Goal: Transaction & Acquisition: Obtain resource

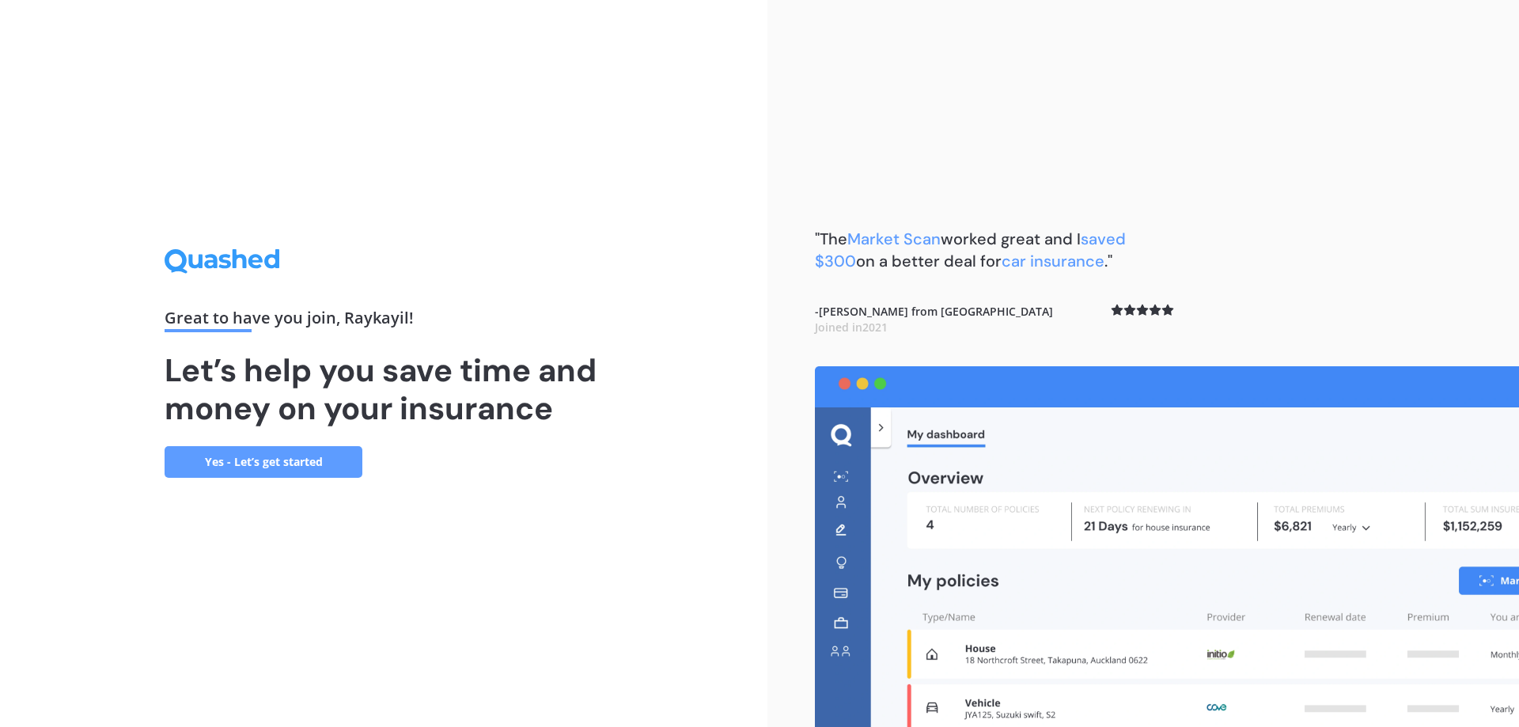
click at [282, 466] on link "Yes - Let’s get started" at bounding box center [264, 462] width 198 height 32
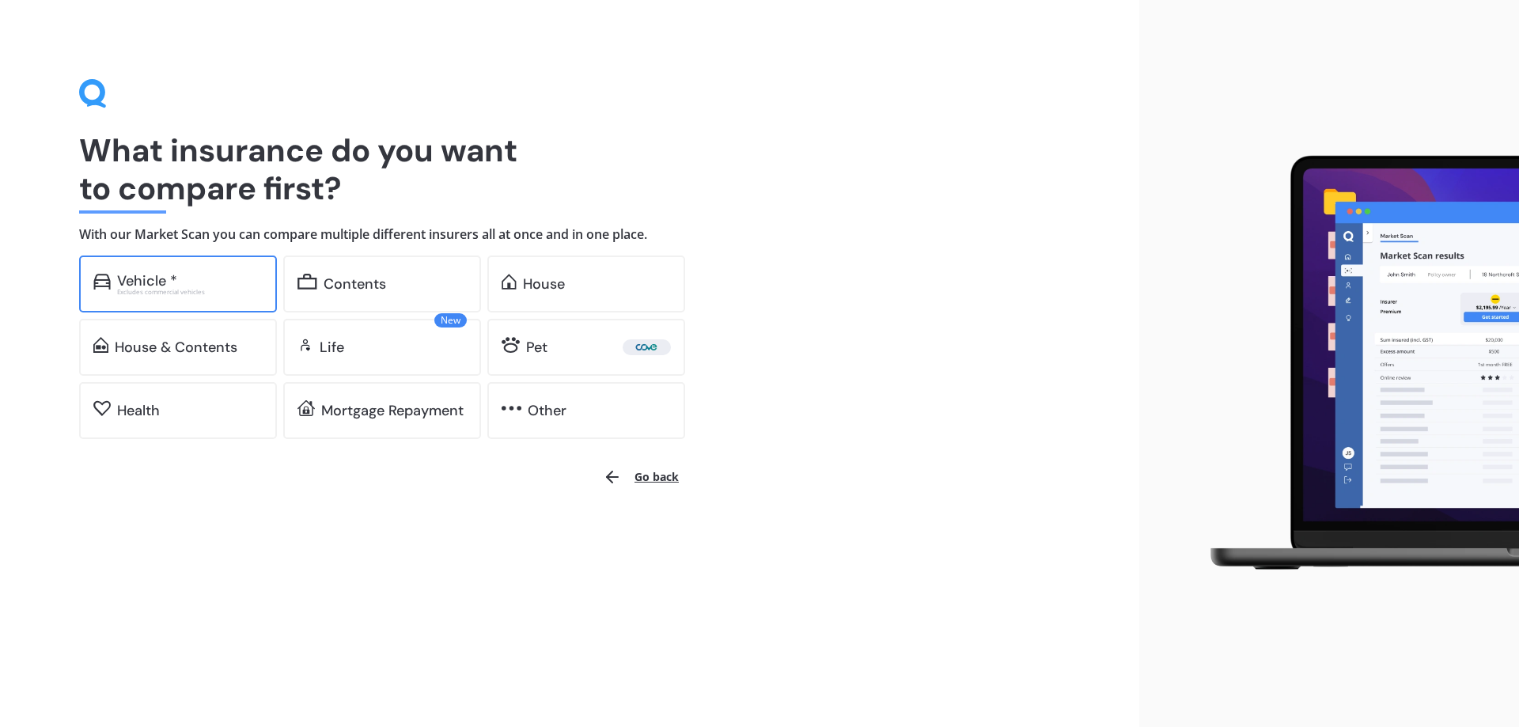
click at [222, 256] on div "Vehicle * Excludes commercial vehicles" at bounding box center [178, 284] width 198 height 57
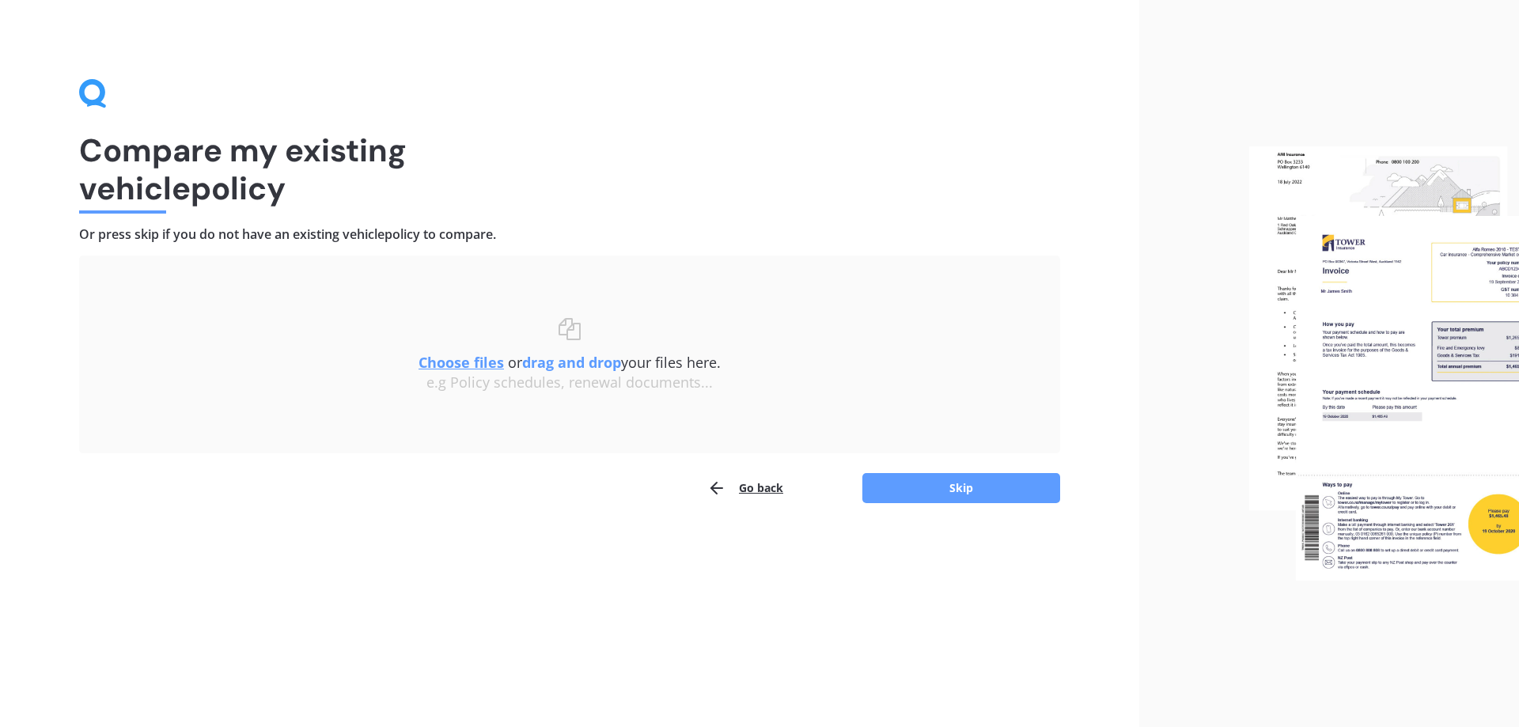
click at [466, 365] on u "Choose files" at bounding box center [461, 362] width 85 height 19
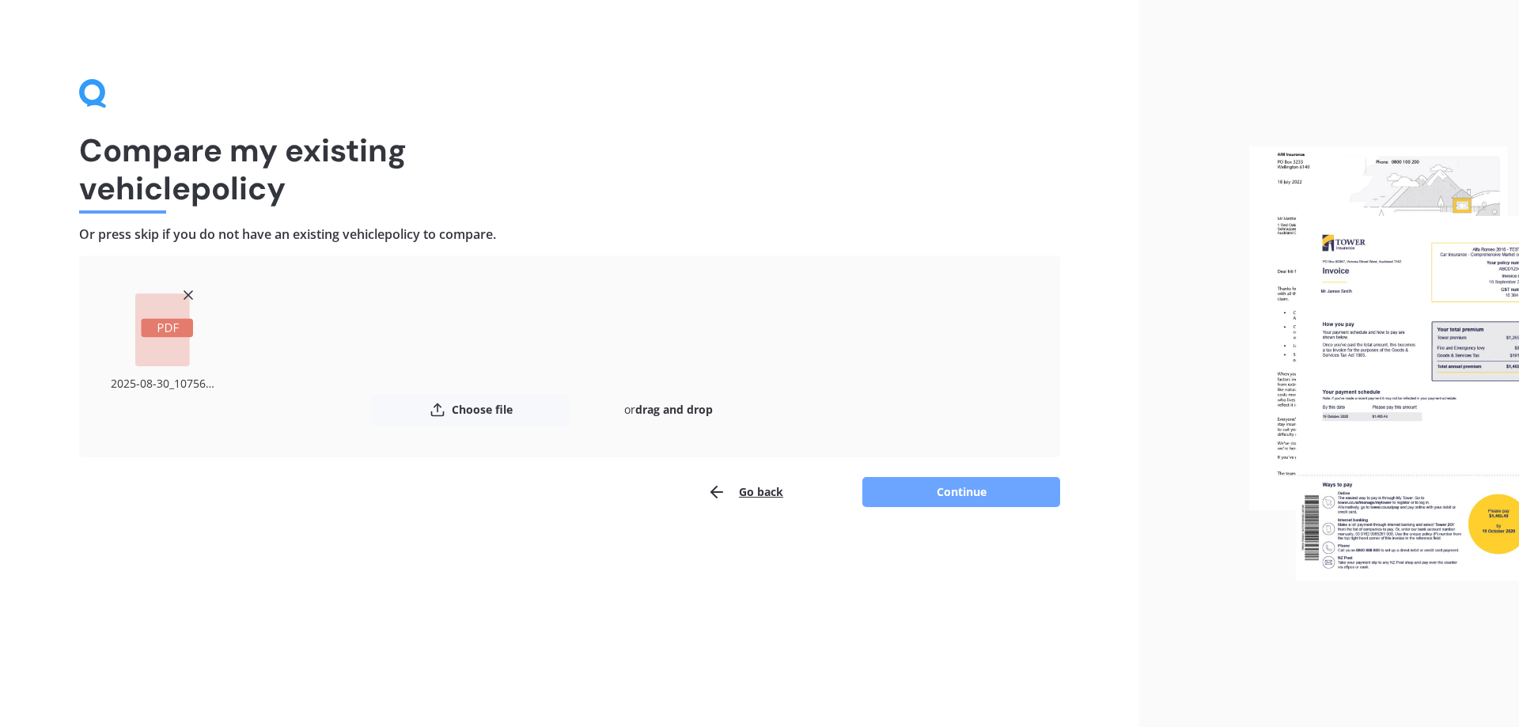
click at [921, 491] on button "Continue" at bounding box center [961, 492] width 198 height 30
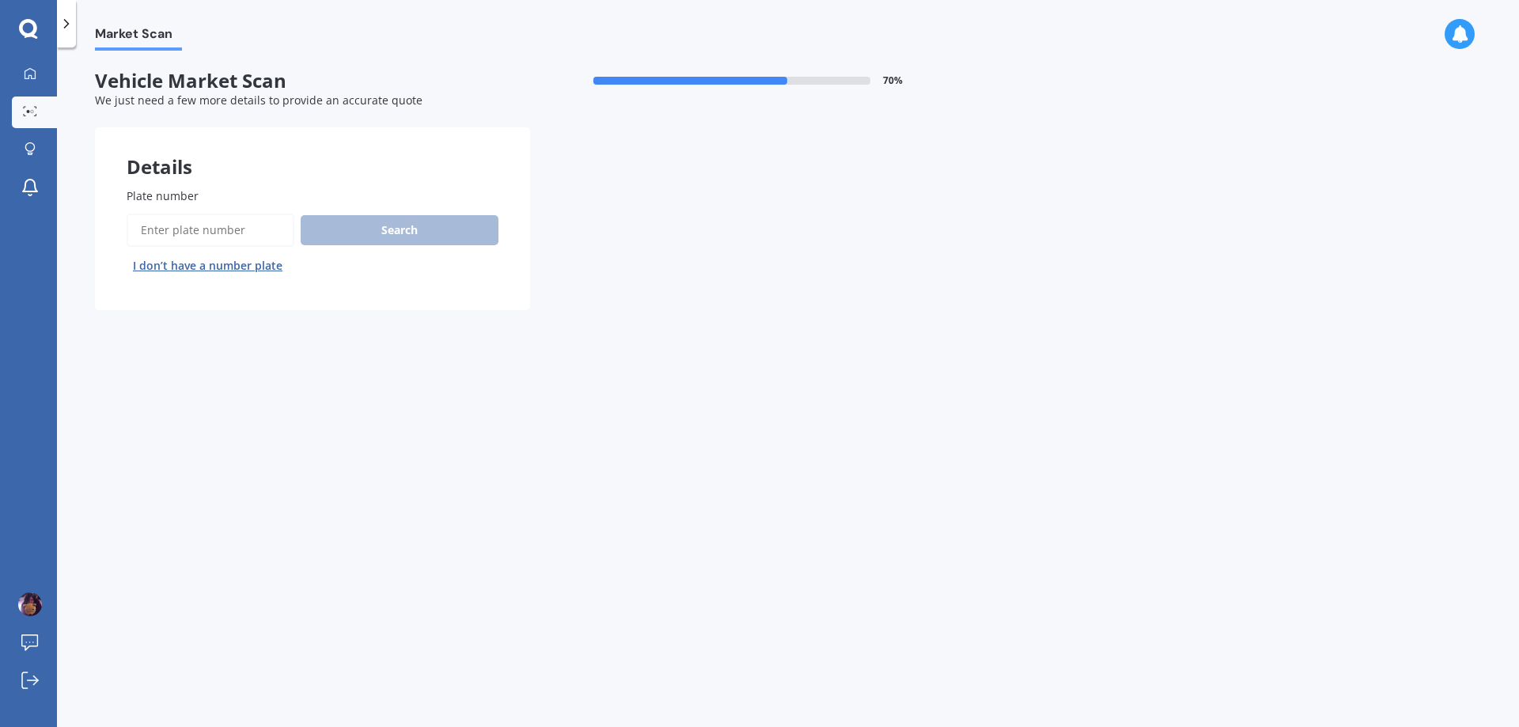
click at [203, 231] on input "Plate number" at bounding box center [211, 230] width 168 height 33
type input "lal716"
click at [371, 238] on button "Search" at bounding box center [400, 230] width 198 height 30
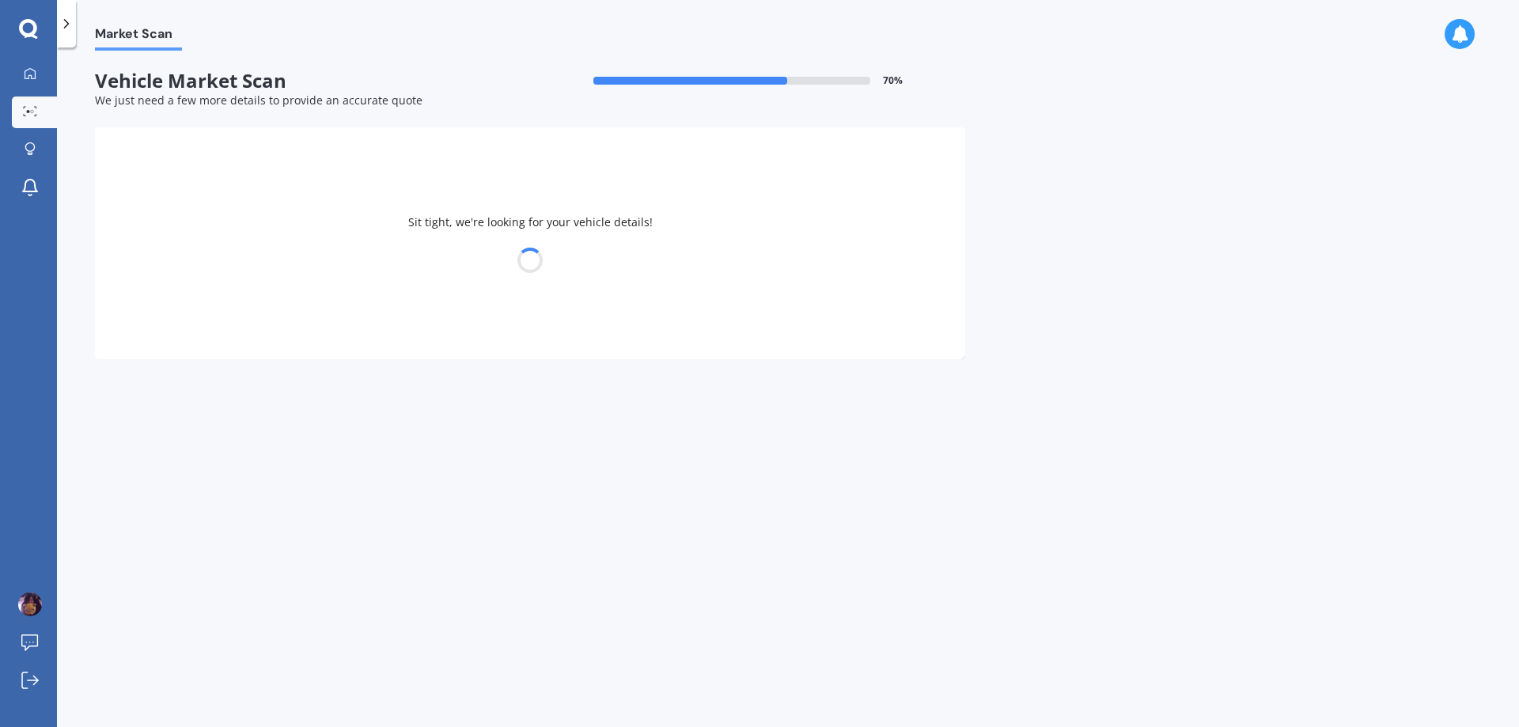
select select "NISSAN"
select select "TIIDA"
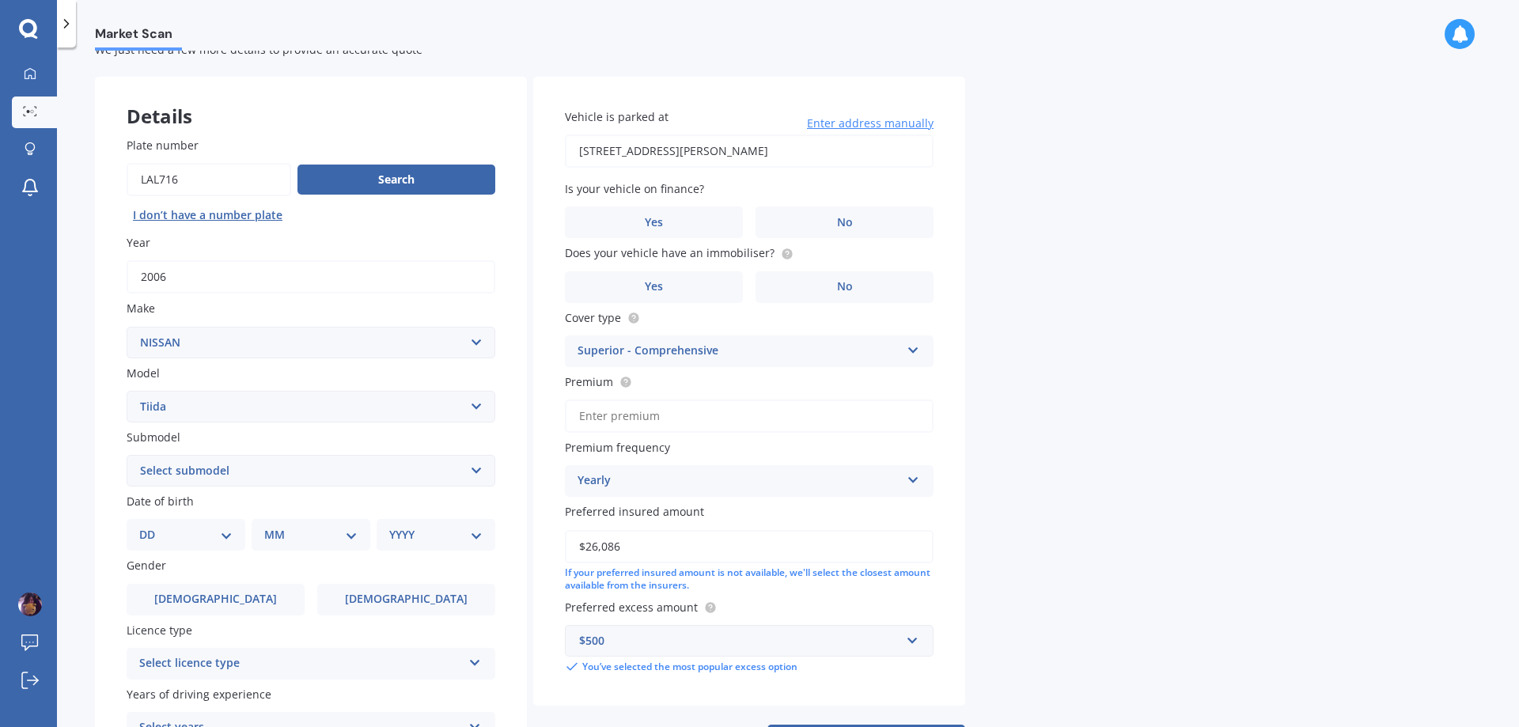
scroll to position [79, 0]
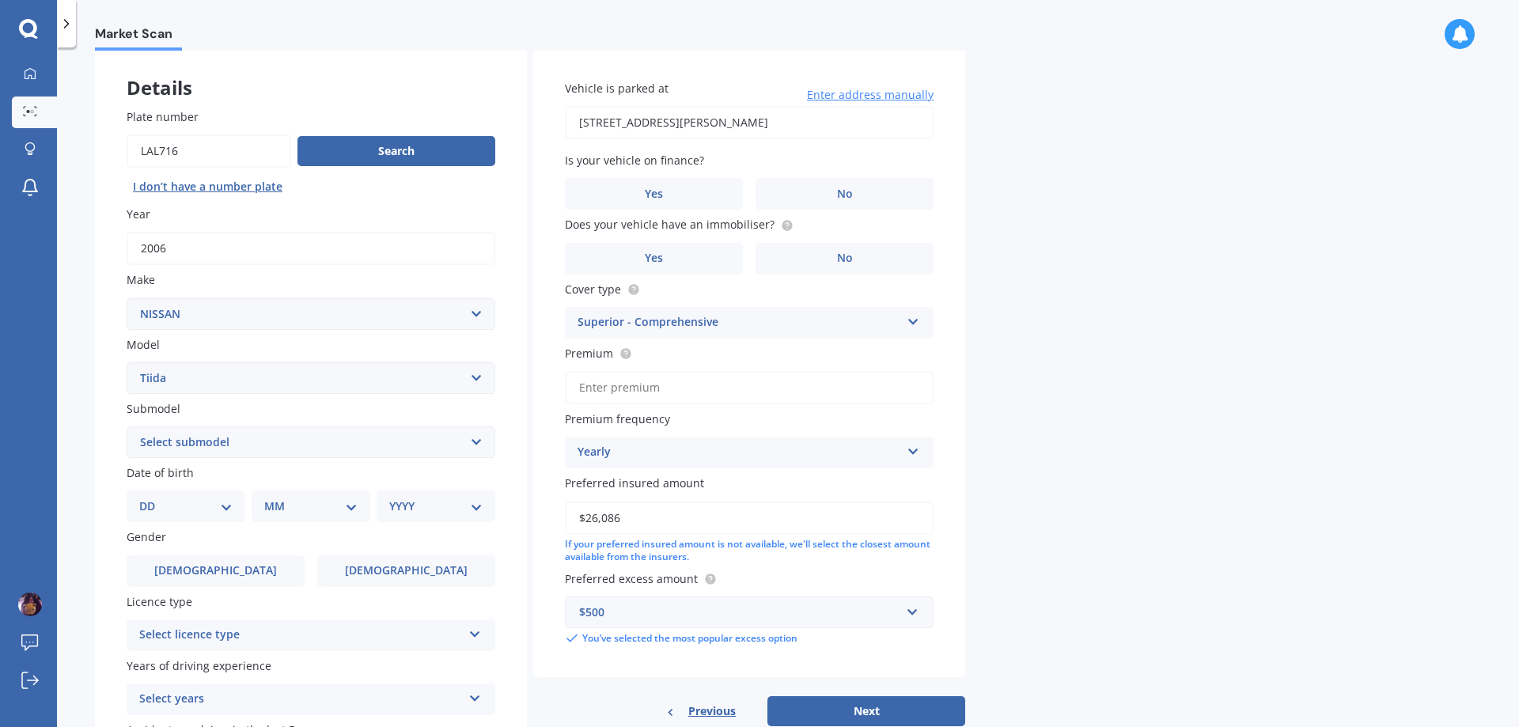
click at [379, 453] on select "Select submodel (All)" at bounding box center [311, 442] width 369 height 32
click at [378, 452] on select "Select submodel (All)" at bounding box center [311, 442] width 369 height 32
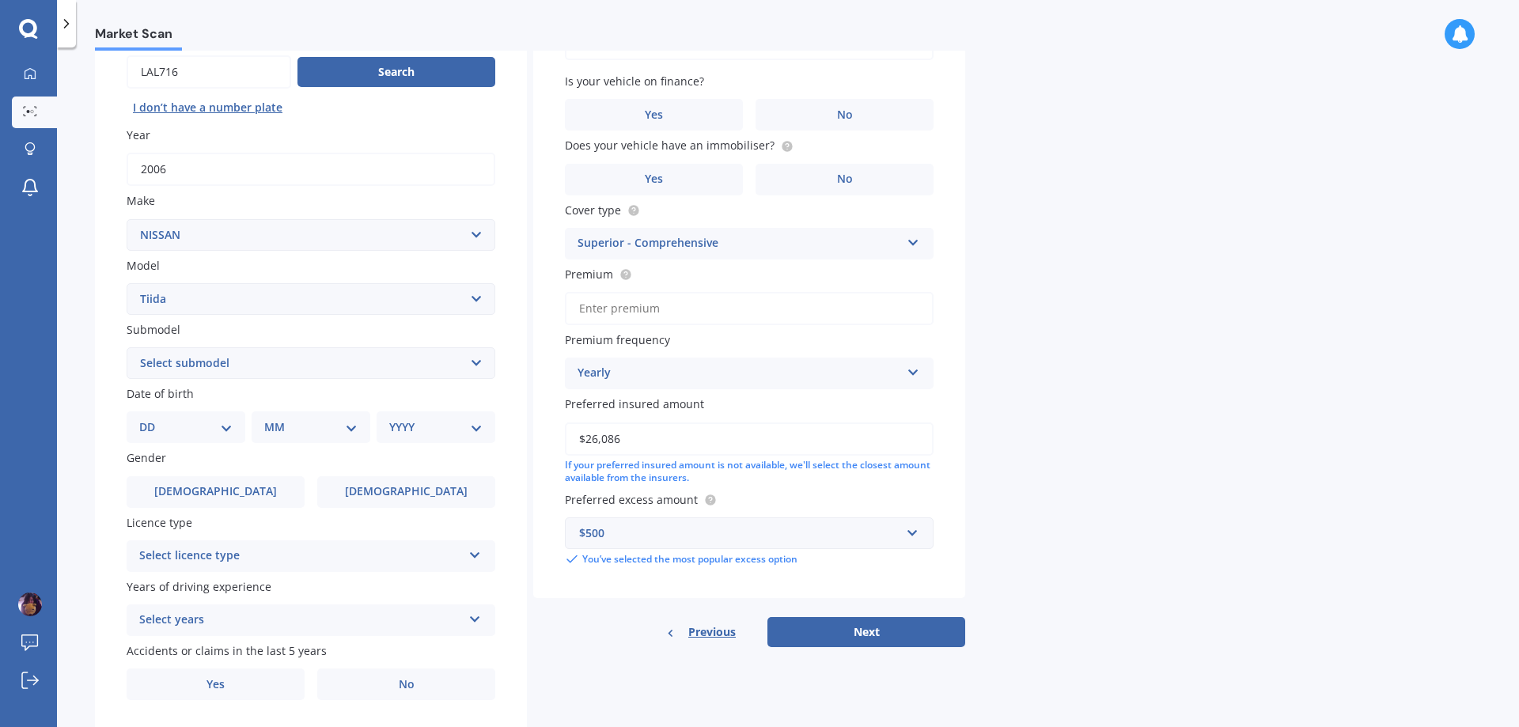
click at [196, 440] on div "DD 01 02 03 04 05 06 07 08 09 10 11 12 13 14 15 16 17 18 19 20 21 22 23 24 25 2…" at bounding box center [186, 427] width 119 height 32
click at [218, 426] on select "DD 01 02 03 04 05 06 07 08 09 10 11 12 13 14 15 16 17 18 19 20 21 22 23 24 25 2…" at bounding box center [185, 427] width 93 height 17
select select "09"
click at [152, 419] on select "DD 01 02 03 04 05 06 07 08 09 10 11 12 13 14 15 16 17 18 19 20 21 22 23 24 25 2…" at bounding box center [185, 427] width 93 height 17
click at [310, 438] on div "MM 01 02 03 04 05 06 07 08 09 10 11 12" at bounding box center [314, 427] width 112 height 32
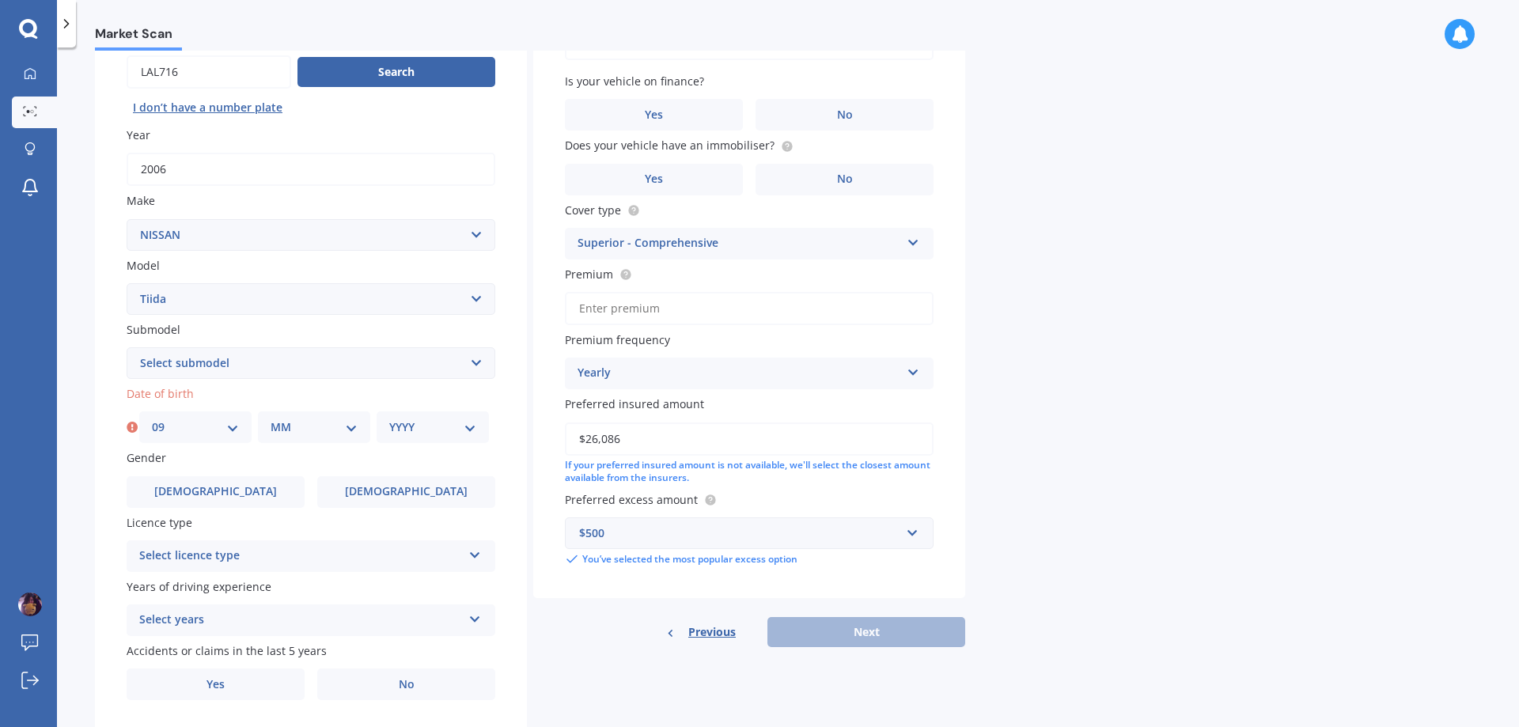
click at [309, 434] on select "MM 01 02 03 04 05 06 07 08 09 10 11 12" at bounding box center [314, 427] width 87 height 17
select select "08"
click at [271, 419] on select "MM 01 02 03 04 05 06 07 08 09 10 11 12" at bounding box center [314, 427] width 87 height 17
click at [426, 426] on select "YYYY 2025 2024 2023 2022 2021 2020 2019 2018 2017 2016 2015 2014 2013 2012 2011…" at bounding box center [432, 427] width 87 height 17
select select "1996"
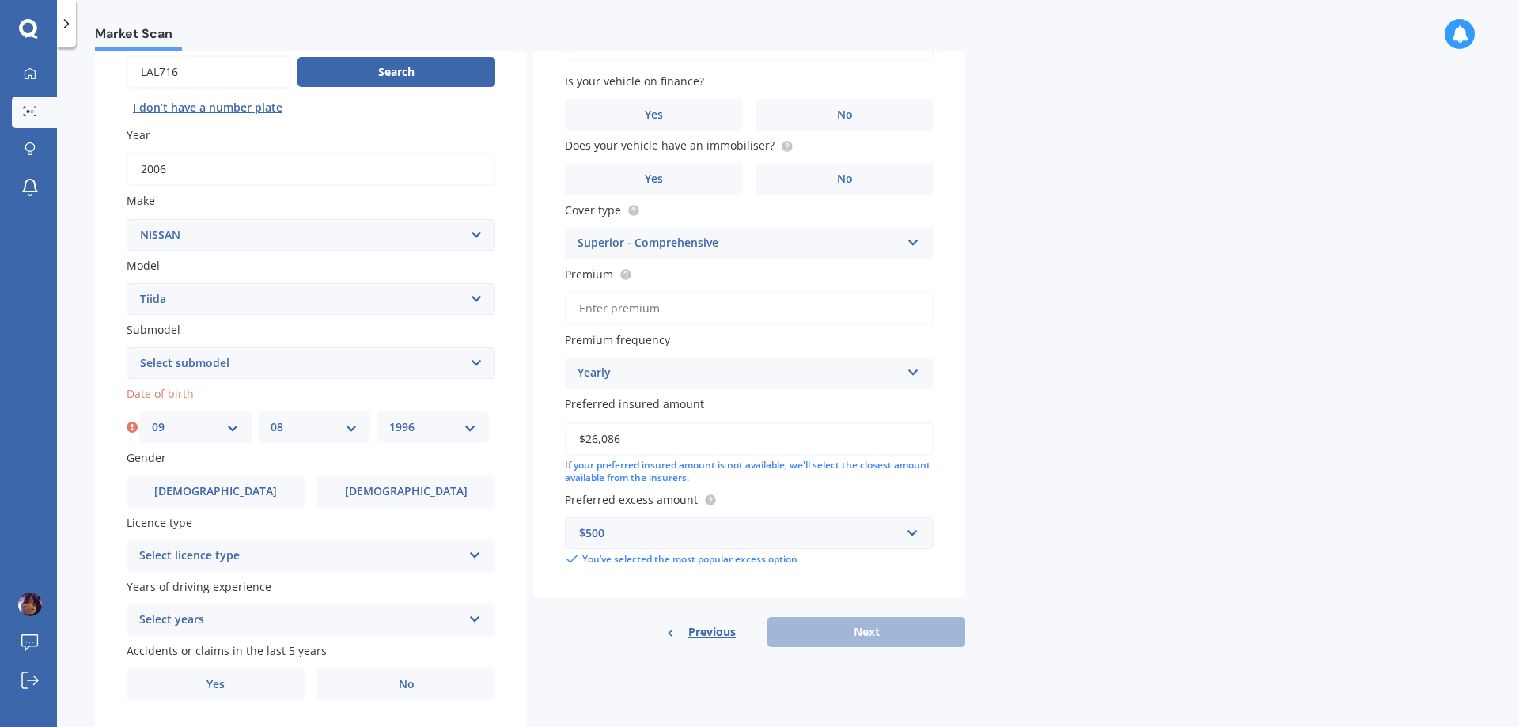
click at [389, 419] on select "YYYY 2025 2024 2023 2022 2021 2020 2019 2018 2017 2016 2015 2014 2013 2012 2011…" at bounding box center [432, 427] width 87 height 17
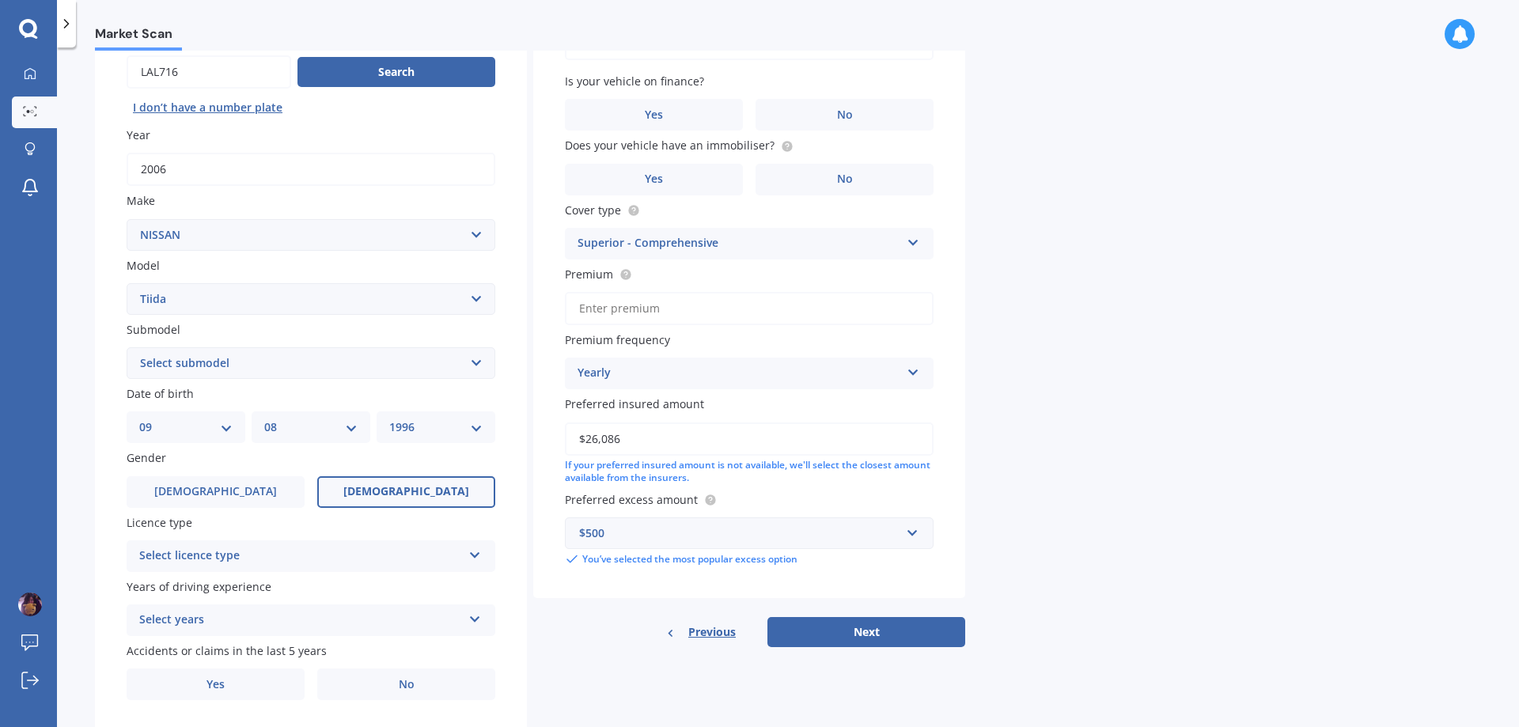
click at [348, 503] on label "[DEMOGRAPHIC_DATA]" at bounding box center [406, 492] width 178 height 32
click at [0, 0] on input "[DEMOGRAPHIC_DATA]" at bounding box center [0, 0] width 0 height 0
click at [366, 561] on div "Select licence type" at bounding box center [300, 556] width 323 height 19
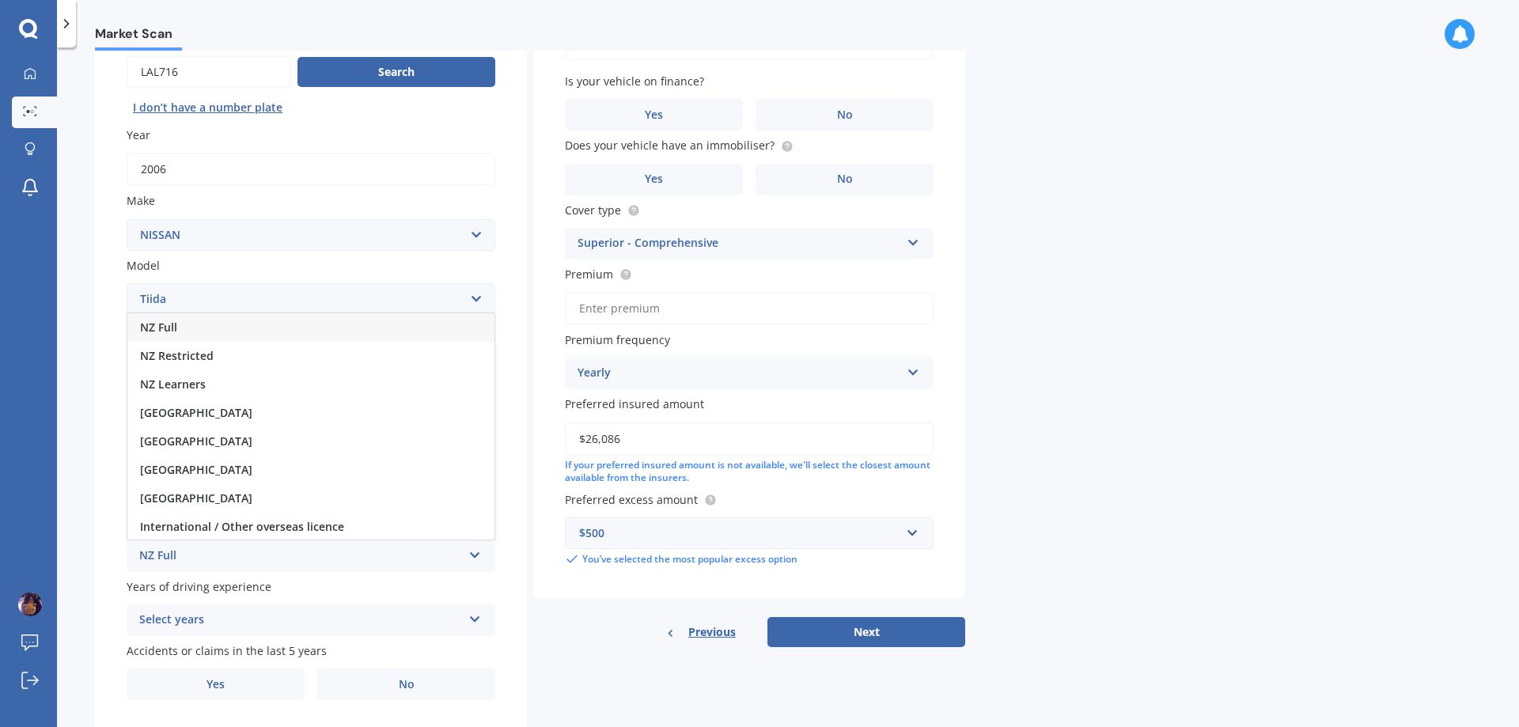
click at [222, 331] on div "NZ Full" at bounding box center [310, 327] width 367 height 28
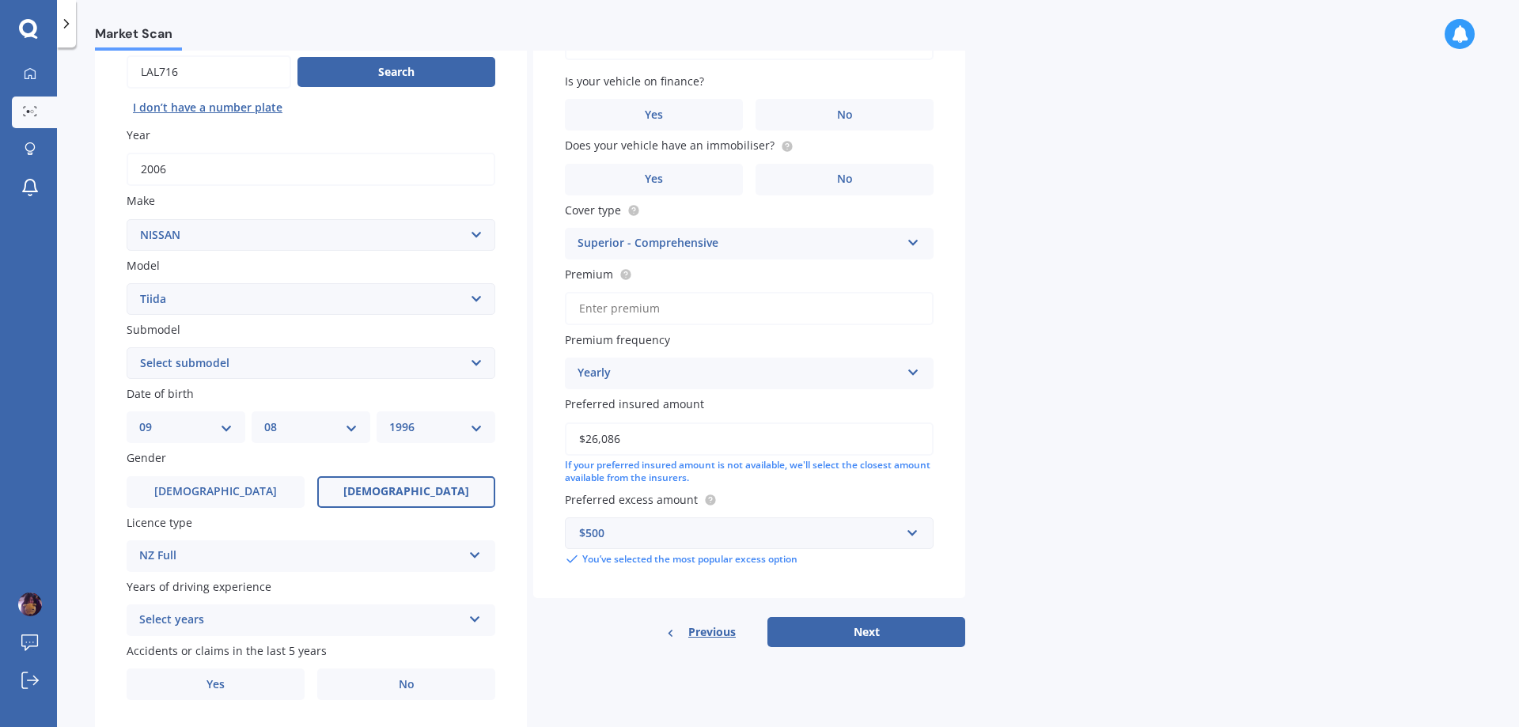
scroll to position [204, 0]
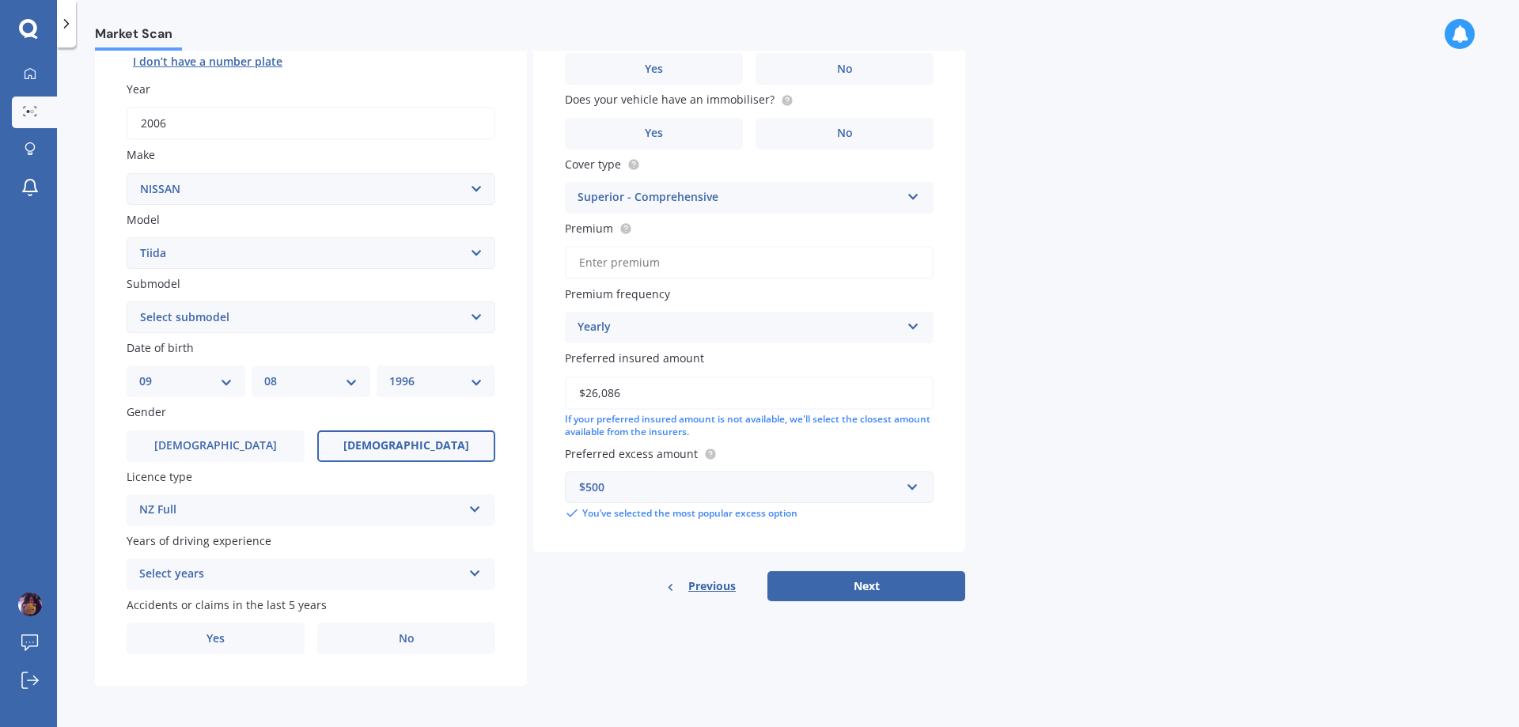
click at [278, 576] on div "Select years" at bounding box center [300, 574] width 323 height 19
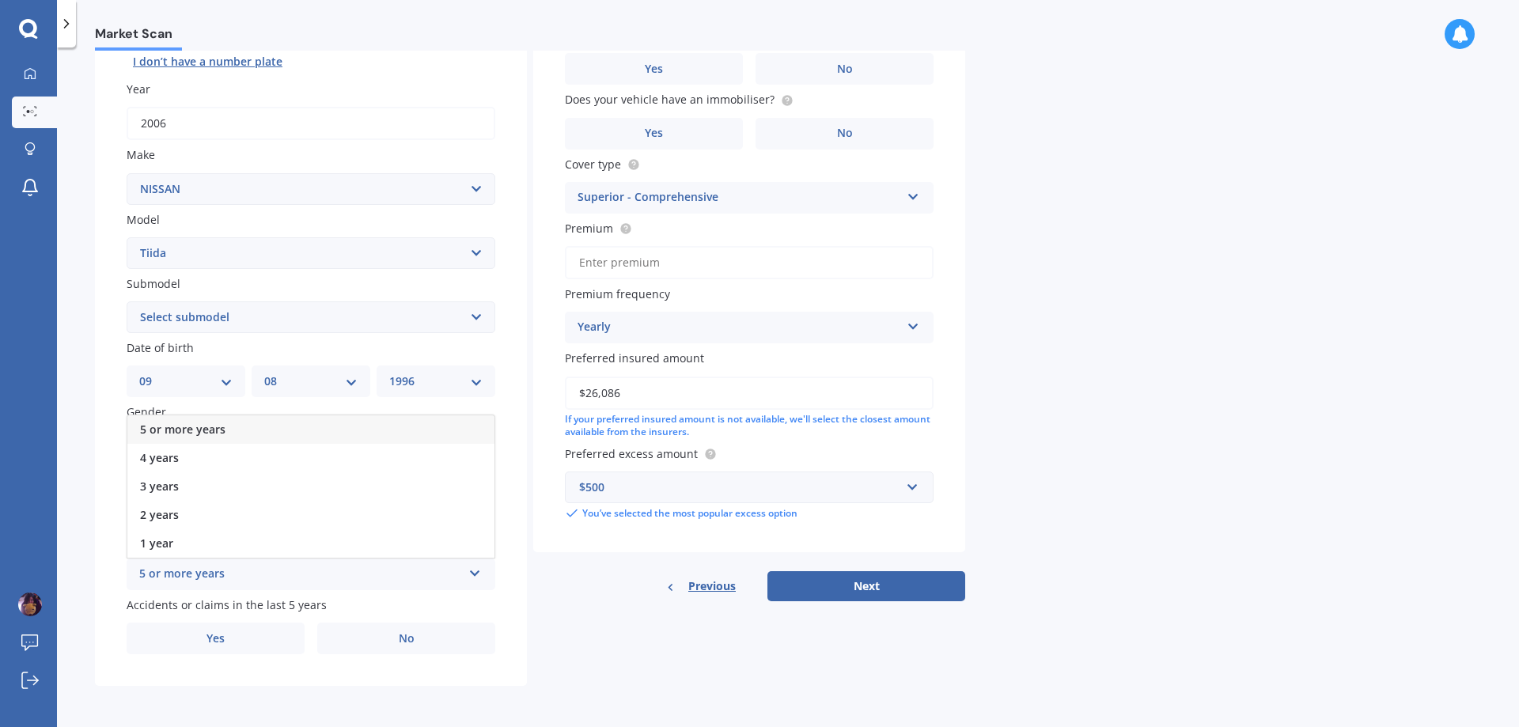
click at [258, 427] on div "5 or more years" at bounding box center [310, 429] width 367 height 28
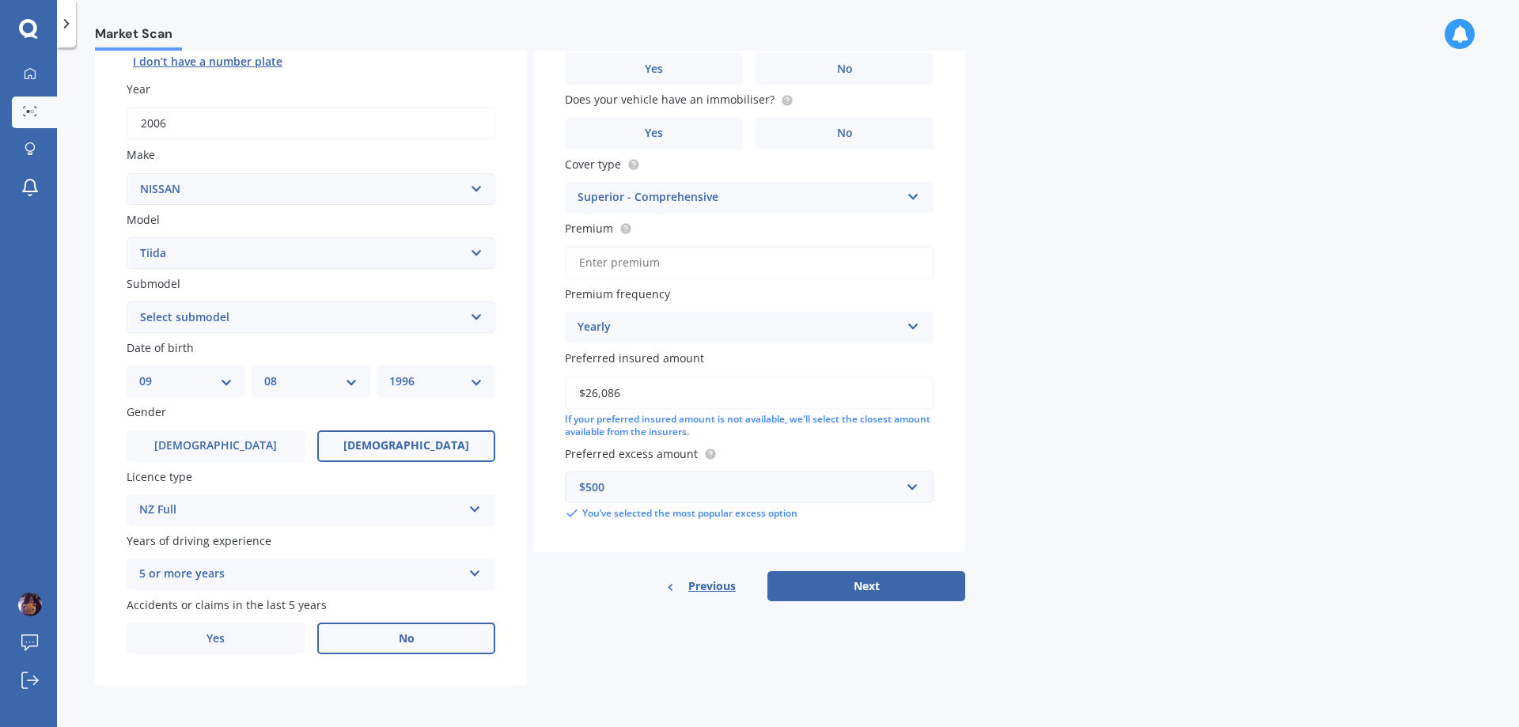
click at [400, 641] on span "No" at bounding box center [407, 638] width 16 height 13
click at [0, 0] on input "No" at bounding box center [0, 0] width 0 height 0
click at [427, 633] on label "No" at bounding box center [406, 639] width 178 height 32
click at [0, 0] on input "No" at bounding box center [0, 0] width 0 height 0
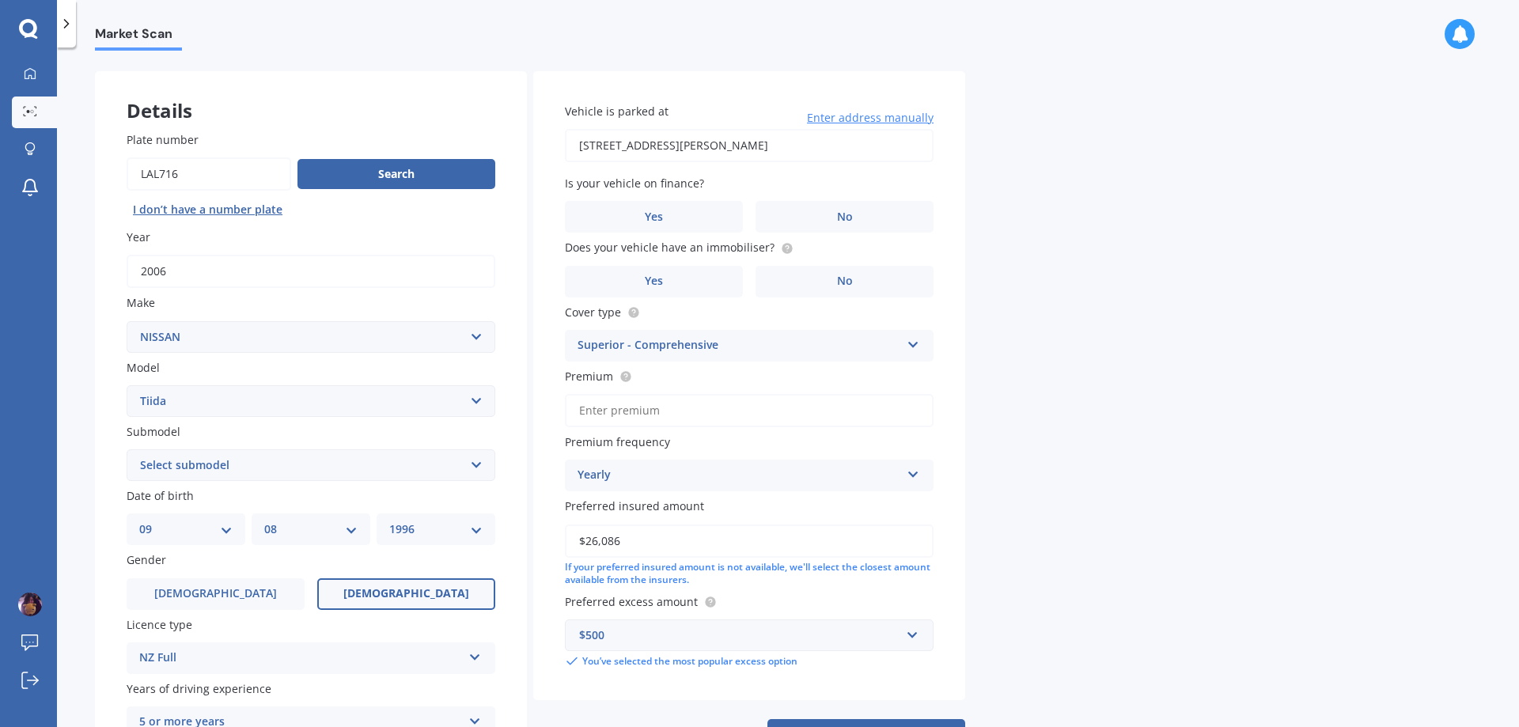
scroll to position [46, 0]
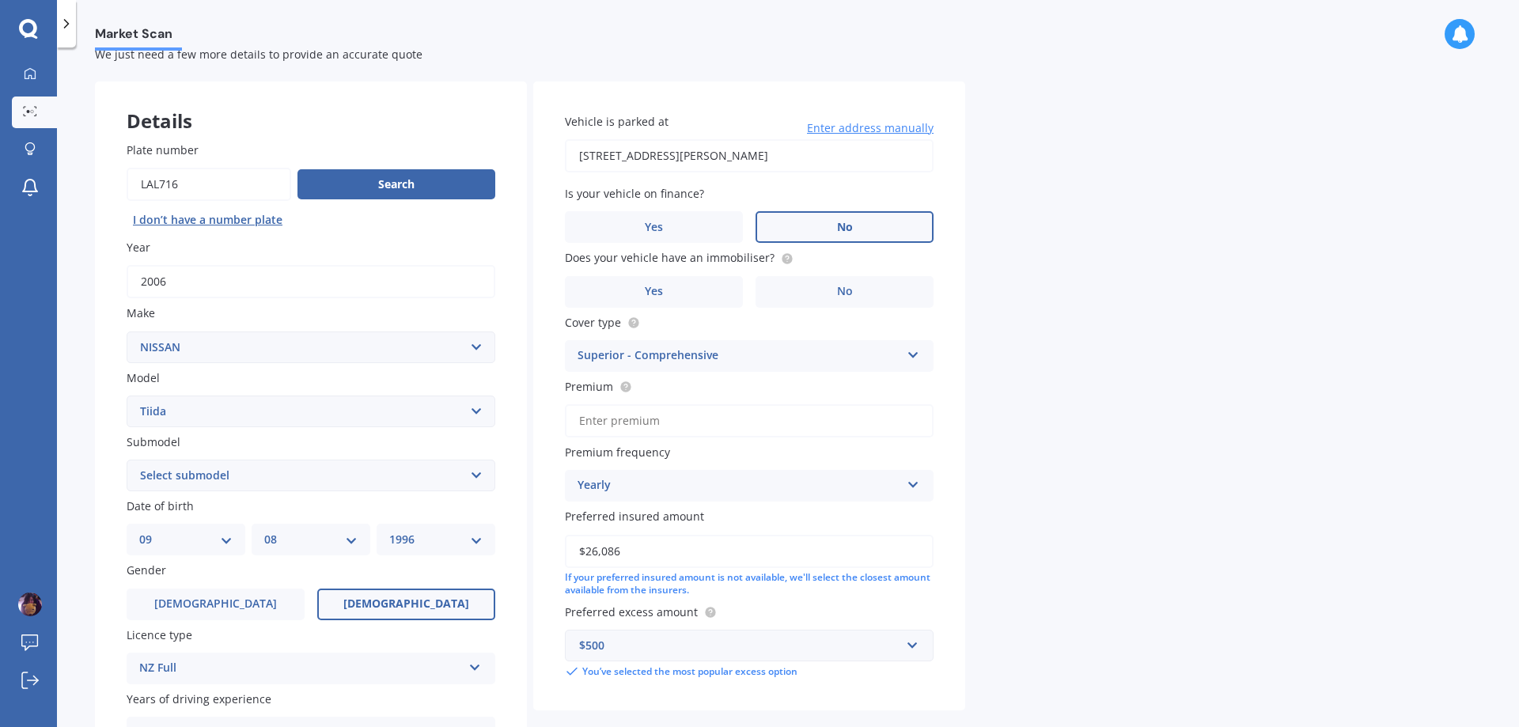
click at [858, 225] on label "No" at bounding box center [845, 227] width 178 height 32
click at [0, 0] on input "No" at bounding box center [0, 0] width 0 height 0
click at [803, 297] on label "No" at bounding box center [845, 292] width 178 height 32
click at [0, 0] on input "No" at bounding box center [0, 0] width 0 height 0
click at [762, 422] on input "Premium" at bounding box center [749, 420] width 369 height 33
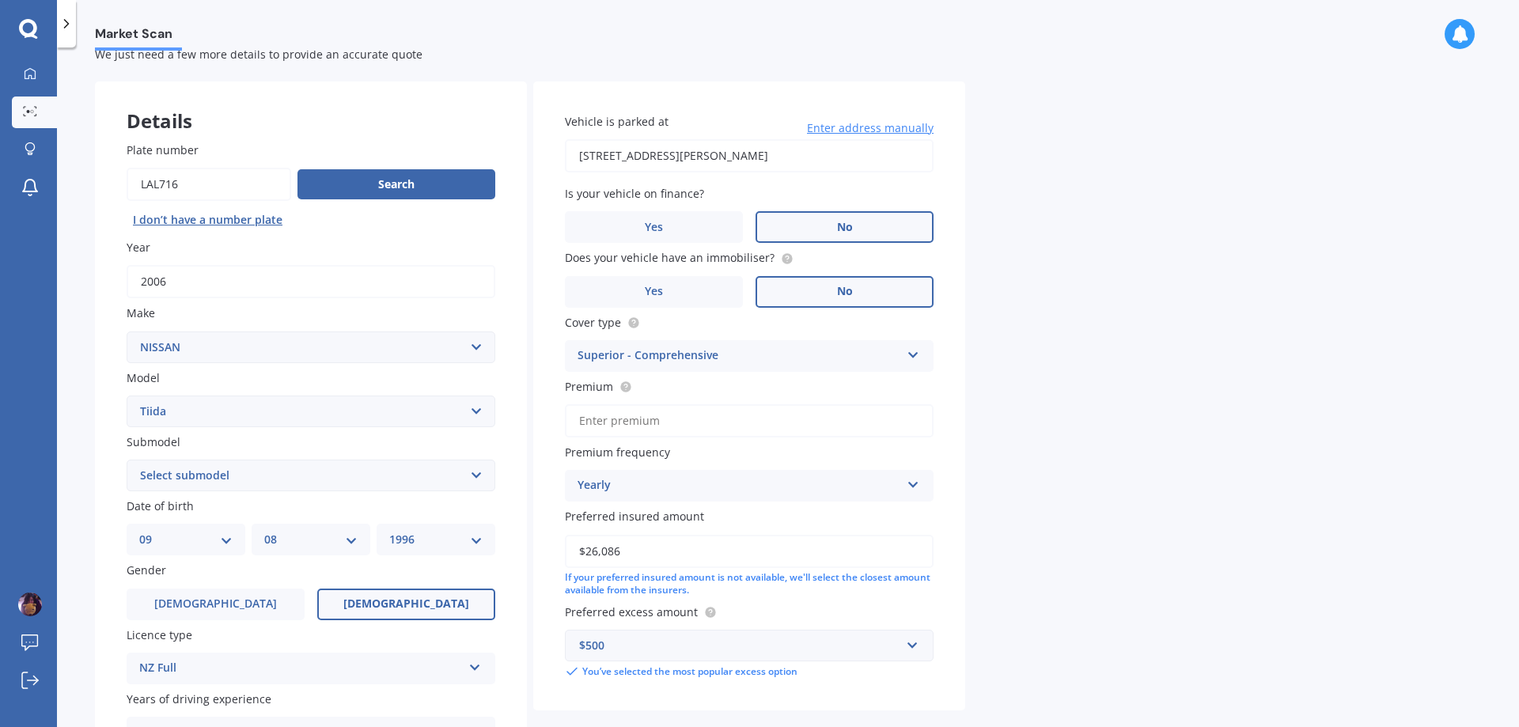
click at [695, 420] on input "Premium" at bounding box center [749, 420] width 369 height 33
paste input "$836.64"
type input "$836.64"
click at [761, 494] on div "Yearly" at bounding box center [739, 485] width 323 height 19
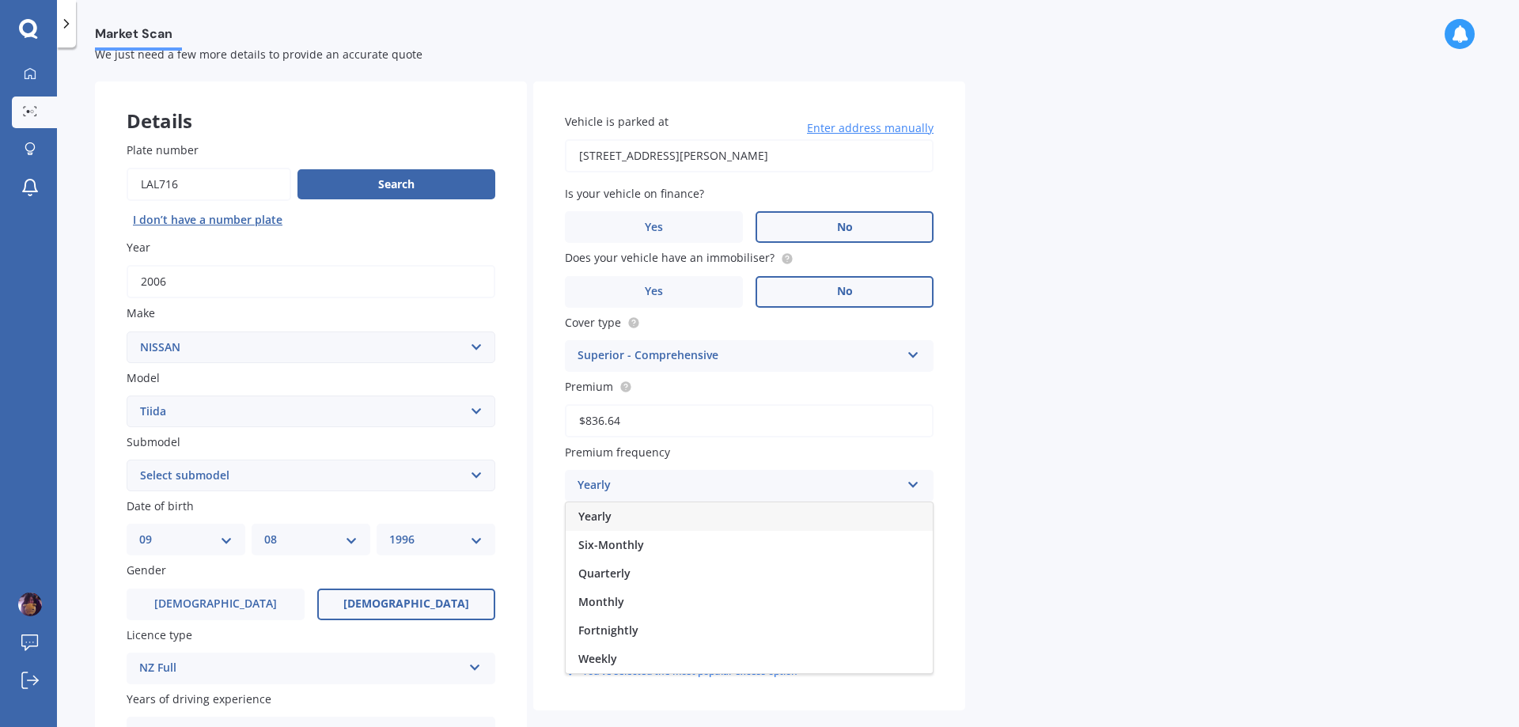
click at [761, 494] on div "Yearly" at bounding box center [739, 485] width 323 height 19
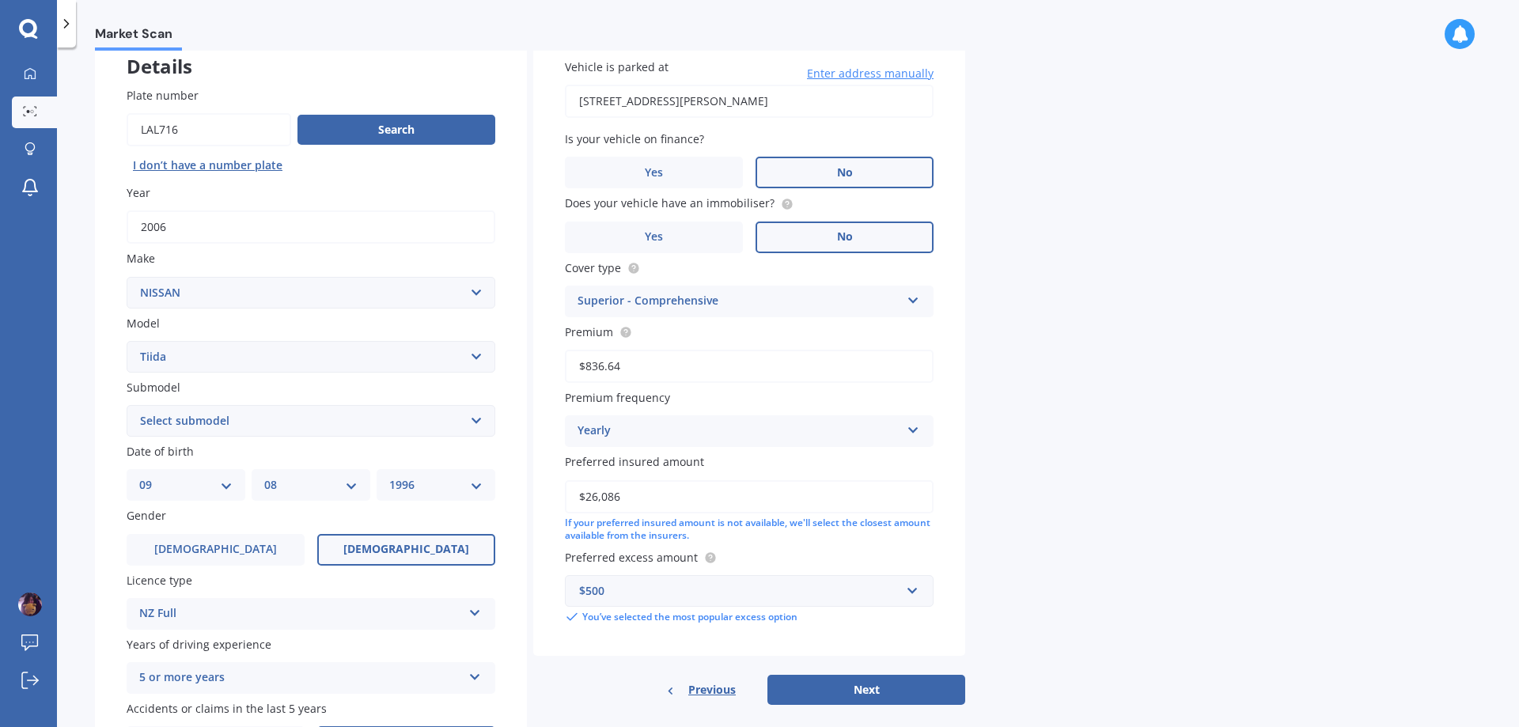
scroll to position [125, 0]
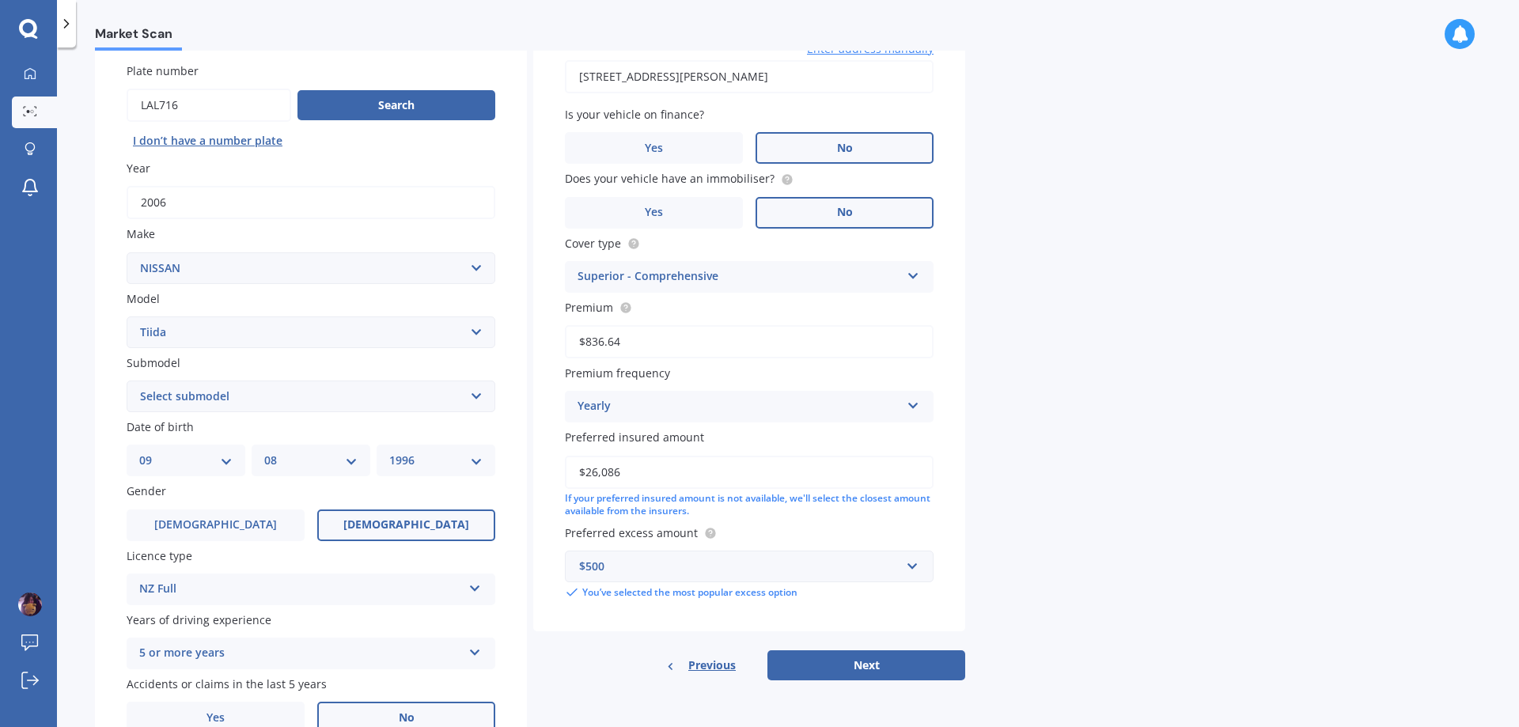
drag, startPoint x: 757, startPoint y: 480, endPoint x: 456, endPoint y: 462, distance: 302.0
click at [456, 462] on div "Details Plate number Search I don’t have a number plate Year [DATE] Make Select…" at bounding box center [530, 383] width 870 height 763
type input "$6,000"
click at [911, 541] on label "Preferred excess amount" at bounding box center [746, 533] width 362 height 17
click at [831, 661] on button "Next" at bounding box center [866, 665] width 198 height 30
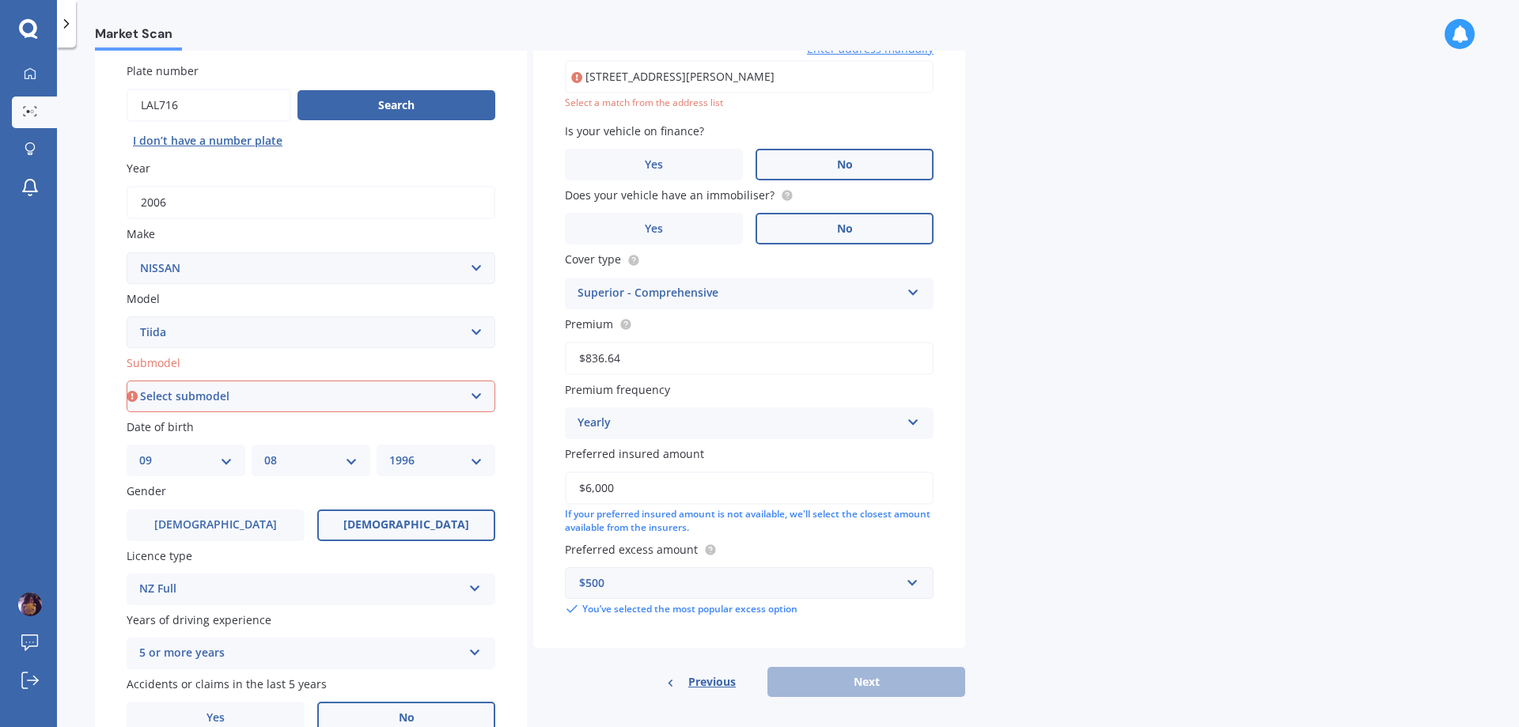
click at [387, 392] on select "Select submodel (All)" at bounding box center [311, 397] width 369 height 32
select select "(ALL)"
click at [127, 381] on select "Select submodel (All)" at bounding box center [311, 397] width 369 height 32
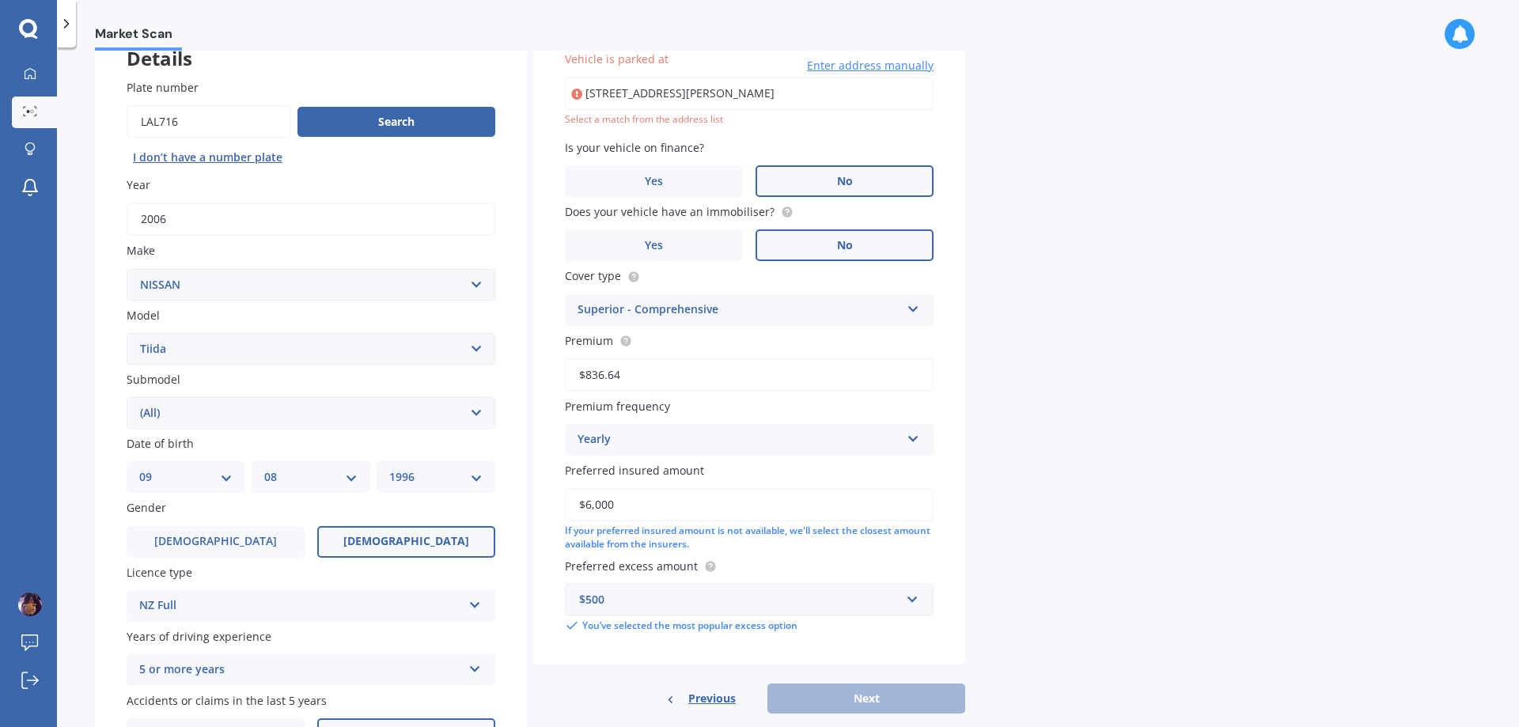
type input "[STREET_ADDRESS][PERSON_NAME]"
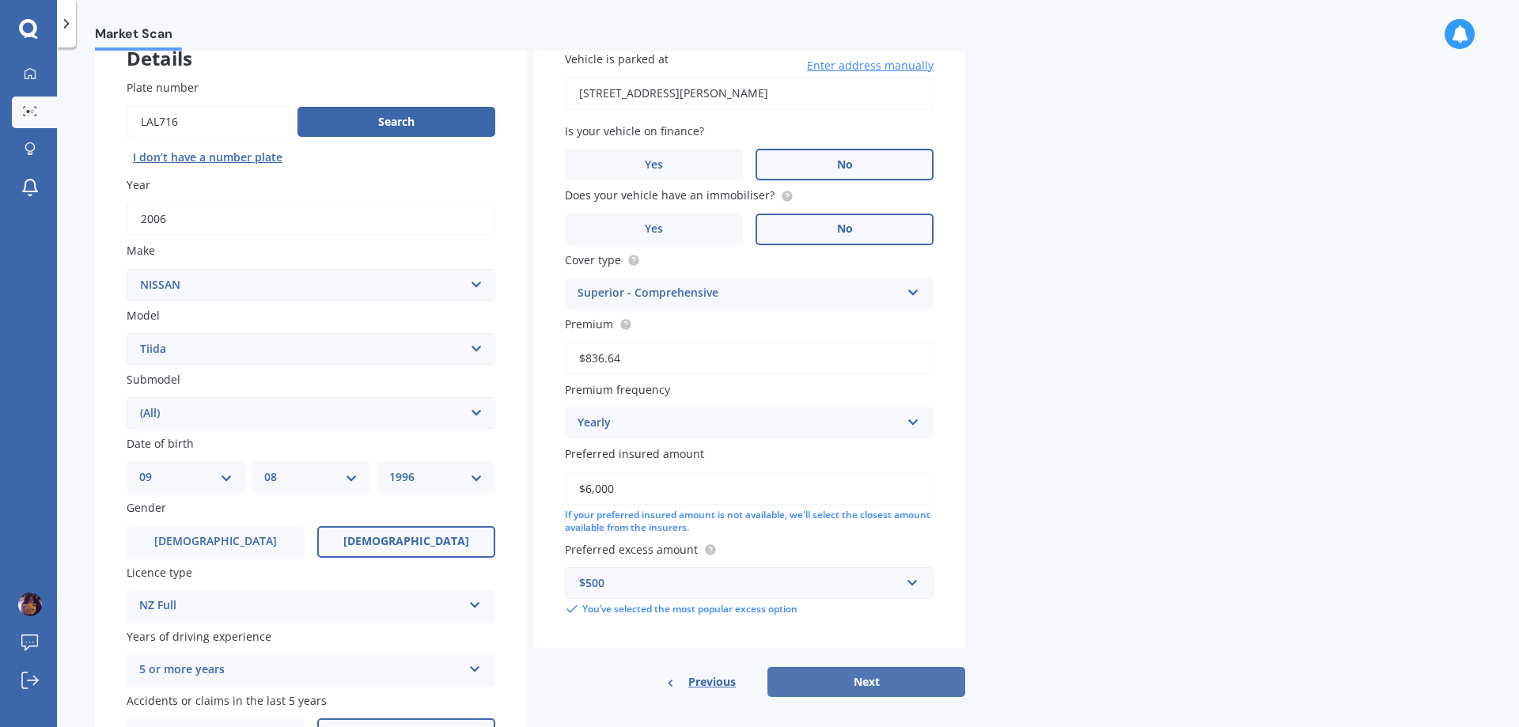
click at [874, 691] on button "Next" at bounding box center [866, 682] width 198 height 30
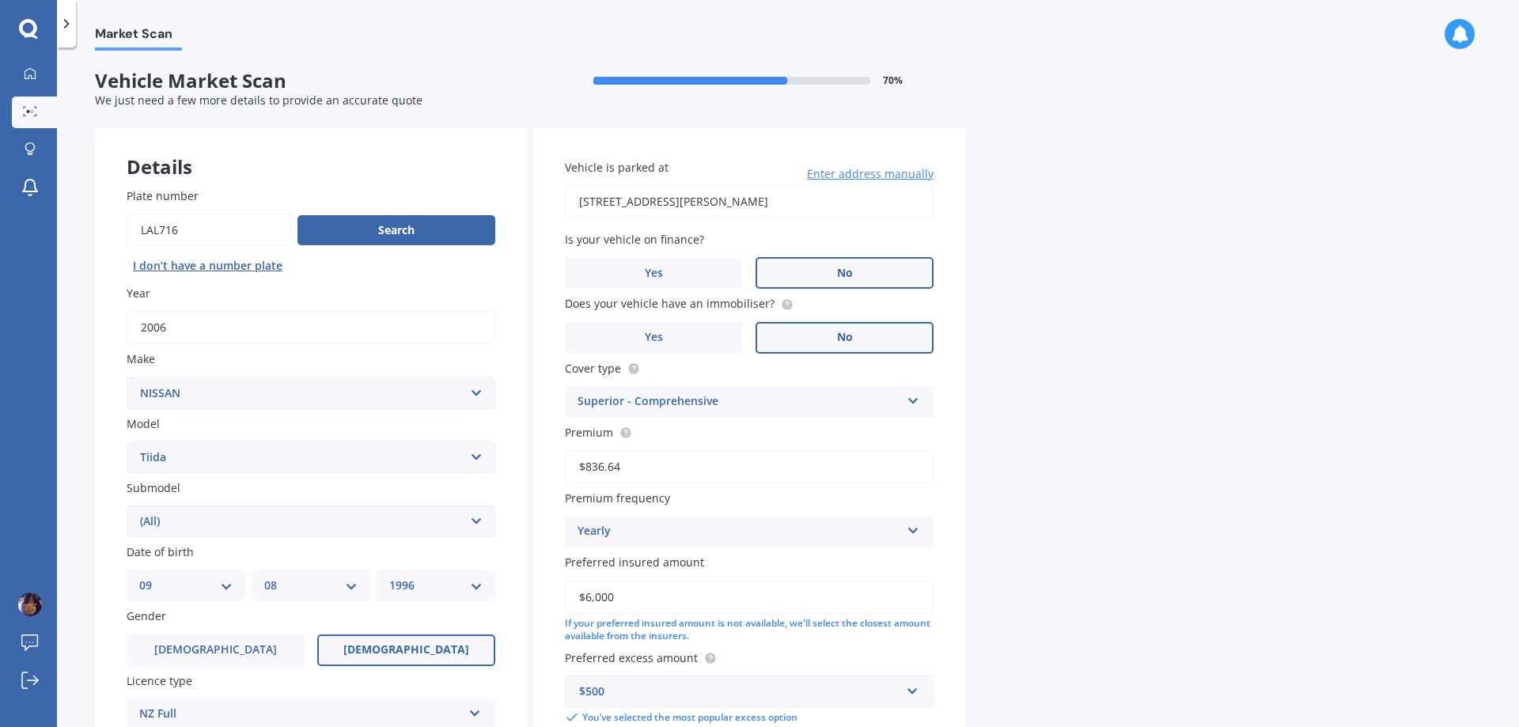
select select "09"
select select "08"
select select "1996"
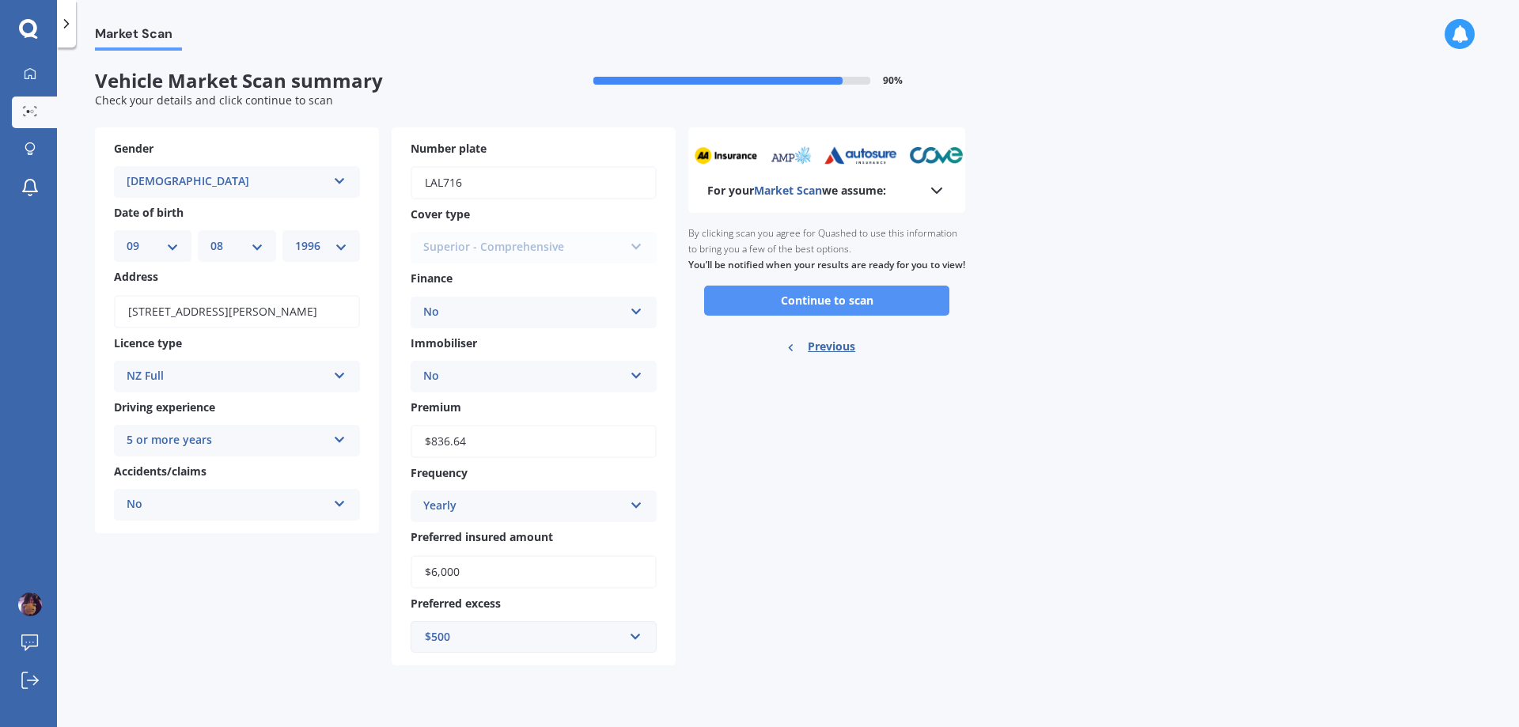
click at [801, 309] on button "Continue to scan" at bounding box center [826, 301] width 245 height 30
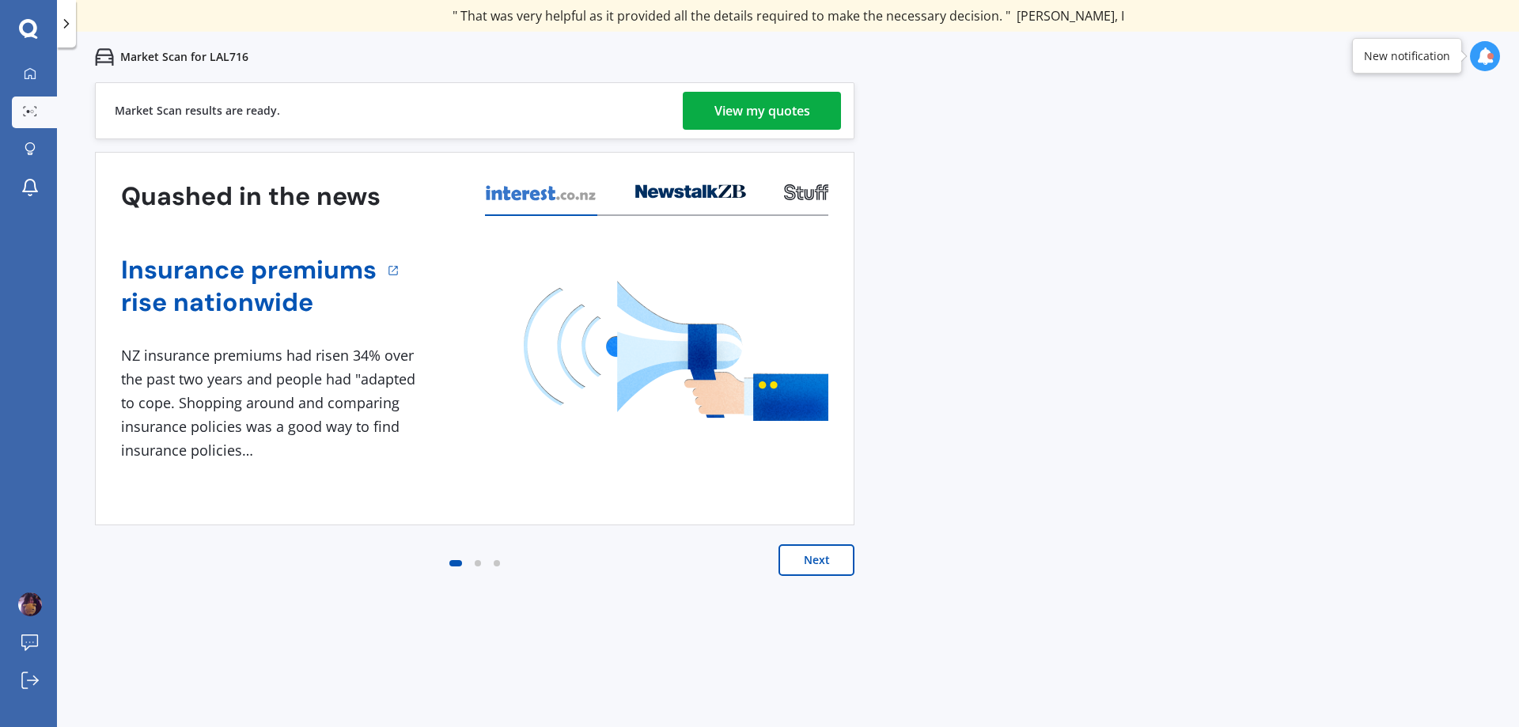
click at [811, 116] on link "View my quotes" at bounding box center [762, 111] width 158 height 38
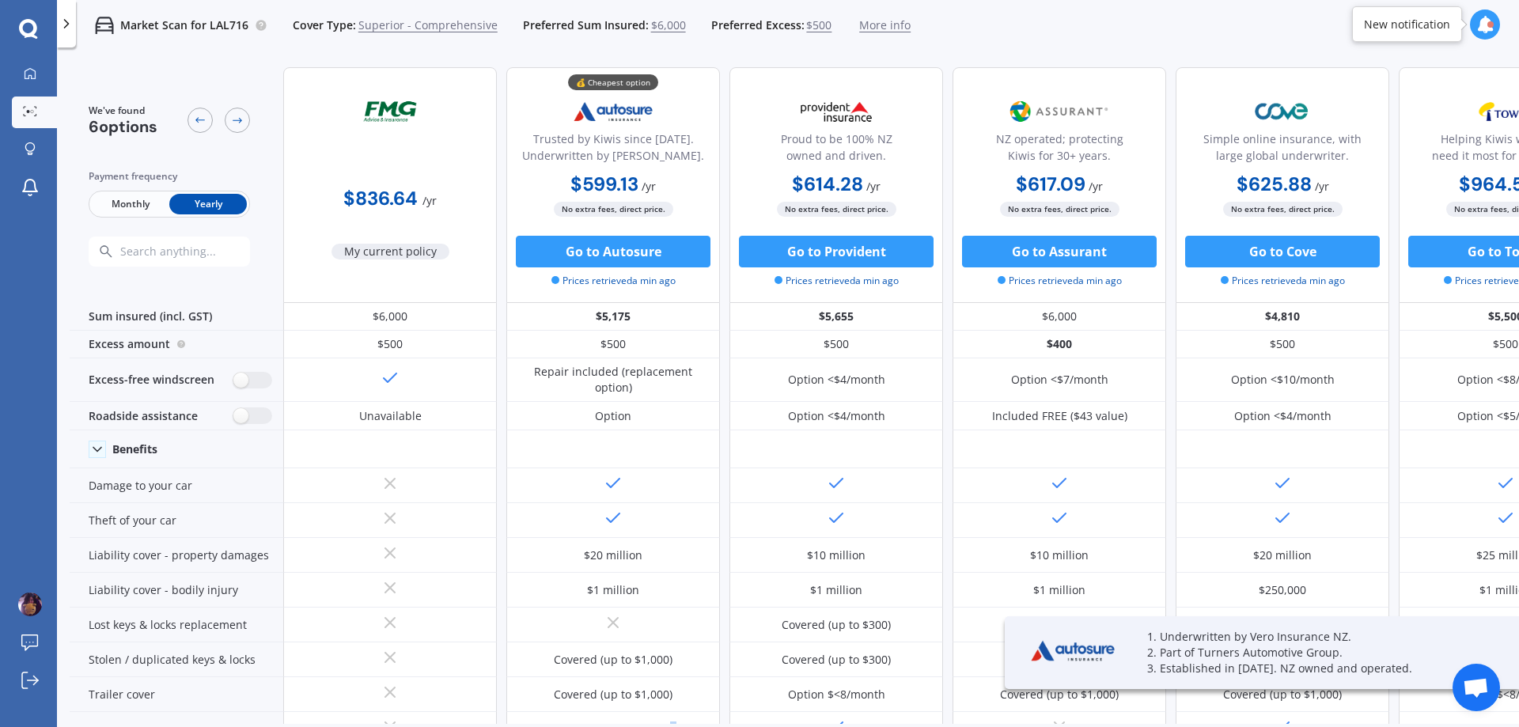
drag, startPoint x: 669, startPoint y: 725, endPoint x: 744, endPoint y: 729, distance: 75.2
click at [744, 726] on html "We are experiencing high volume of Market Scans . Just a heads up we will have …" at bounding box center [759, 363] width 1519 height 727
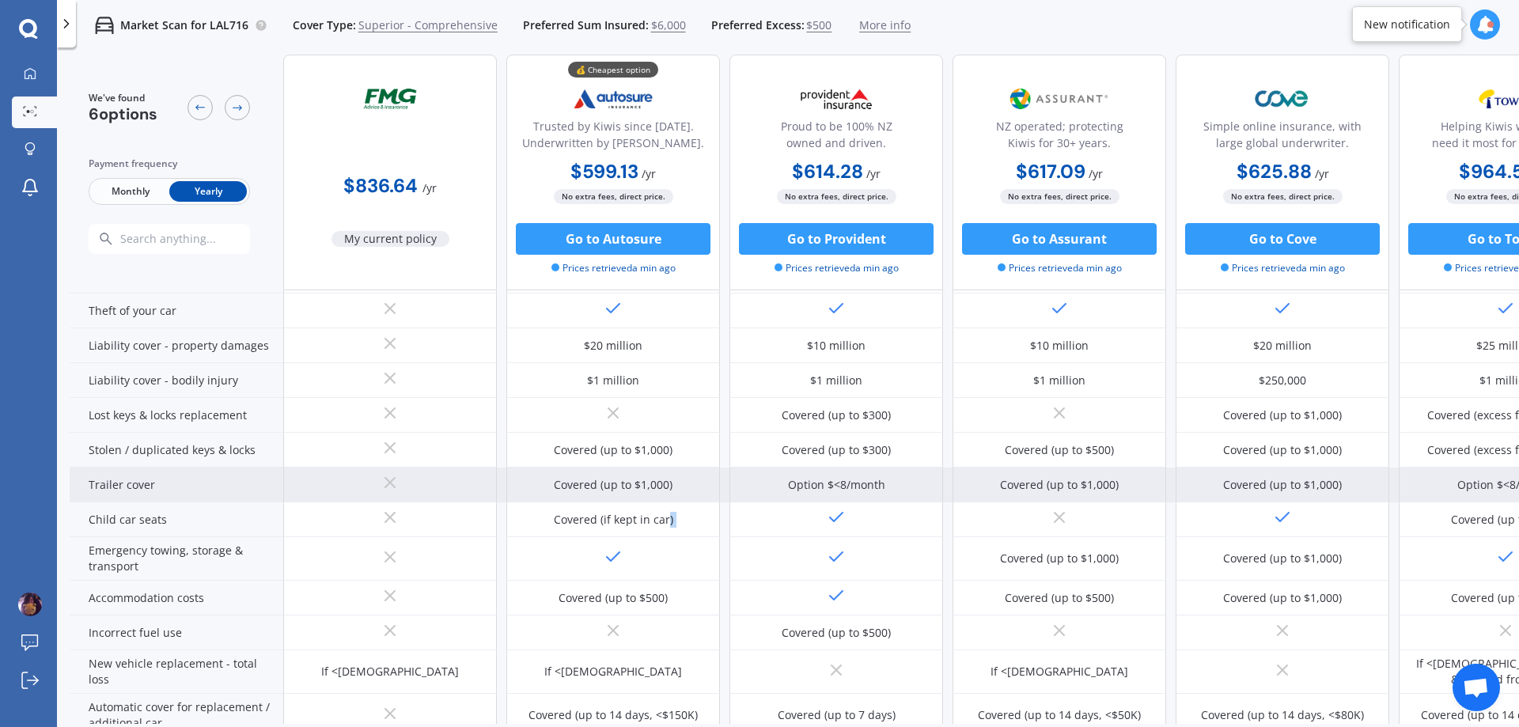
scroll to position [237, 0]
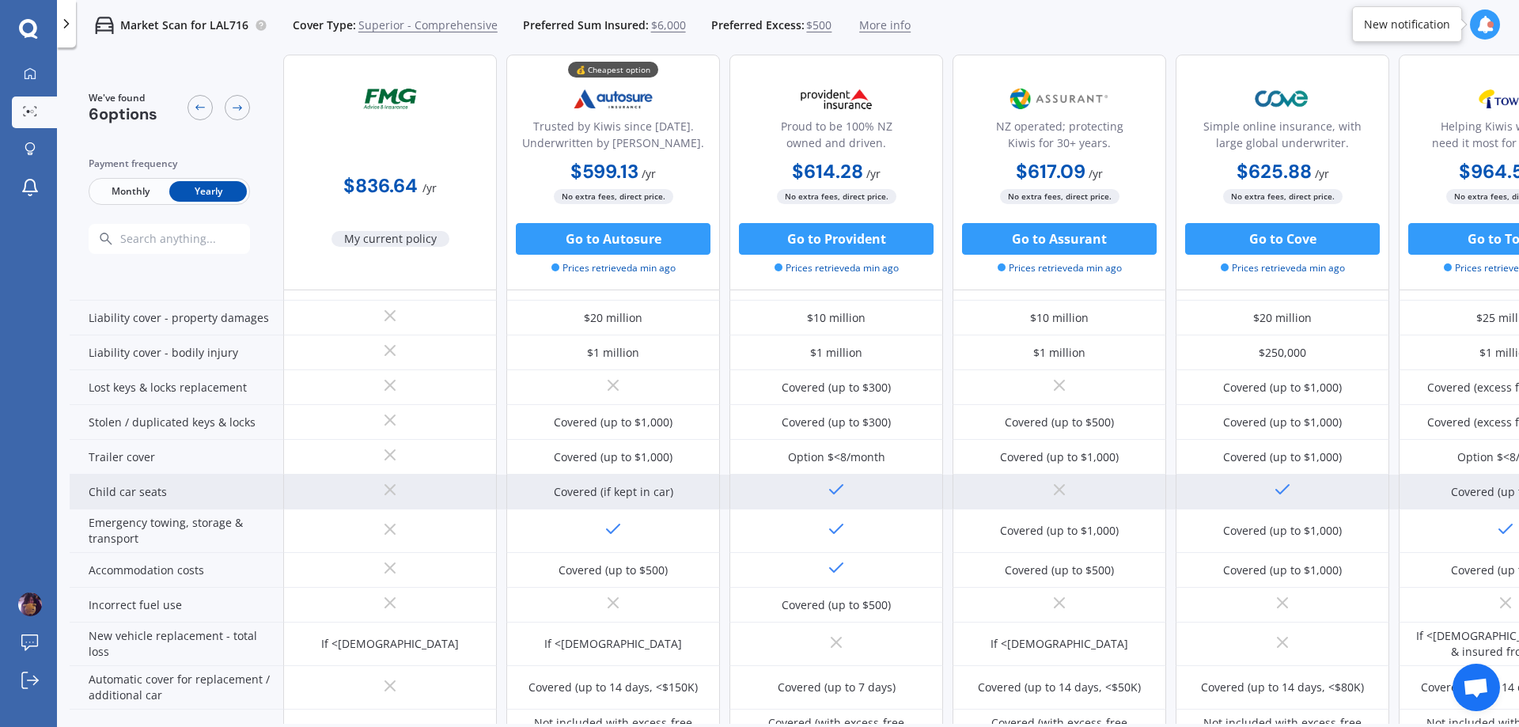
click at [646, 489] on div "Covered (if kept in car)" at bounding box center [613, 492] width 119 height 16
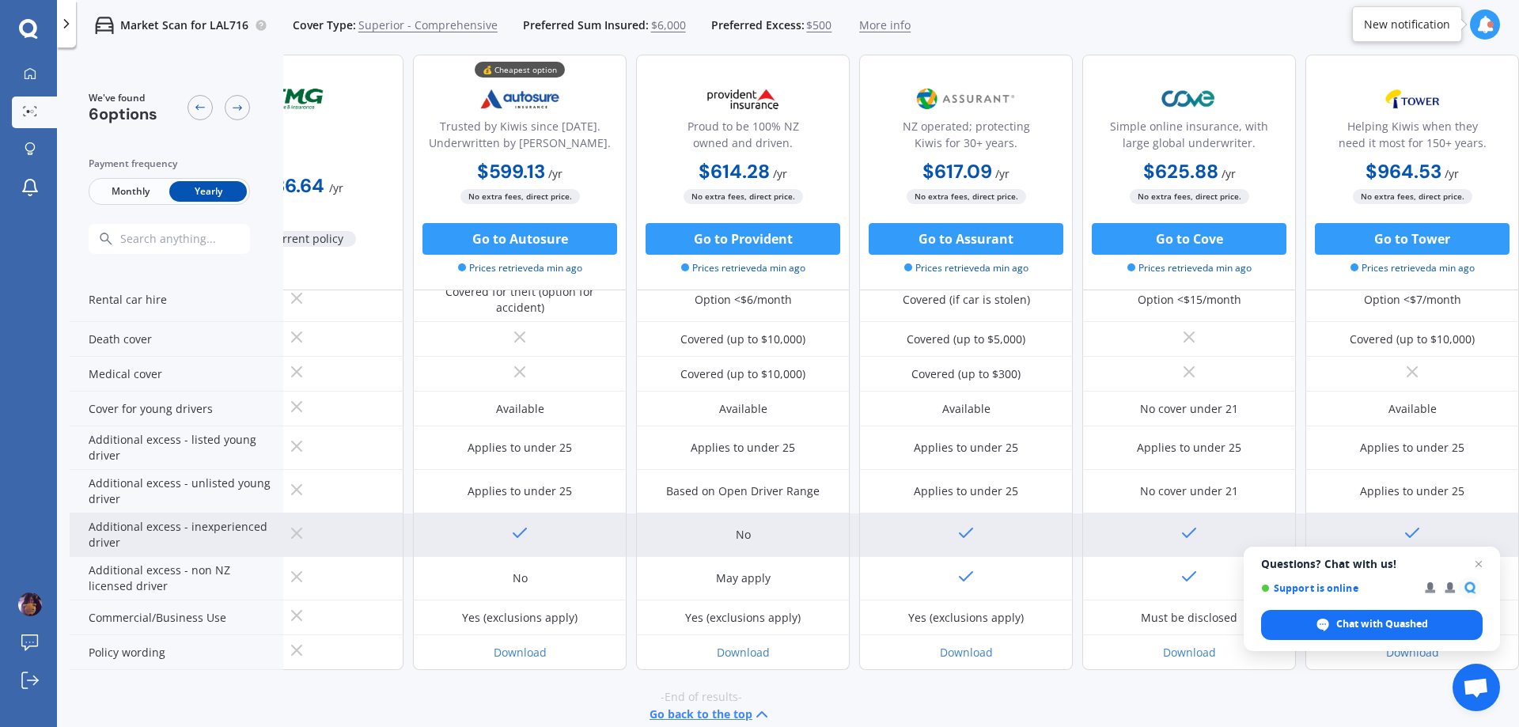
scroll to position [741, 101]
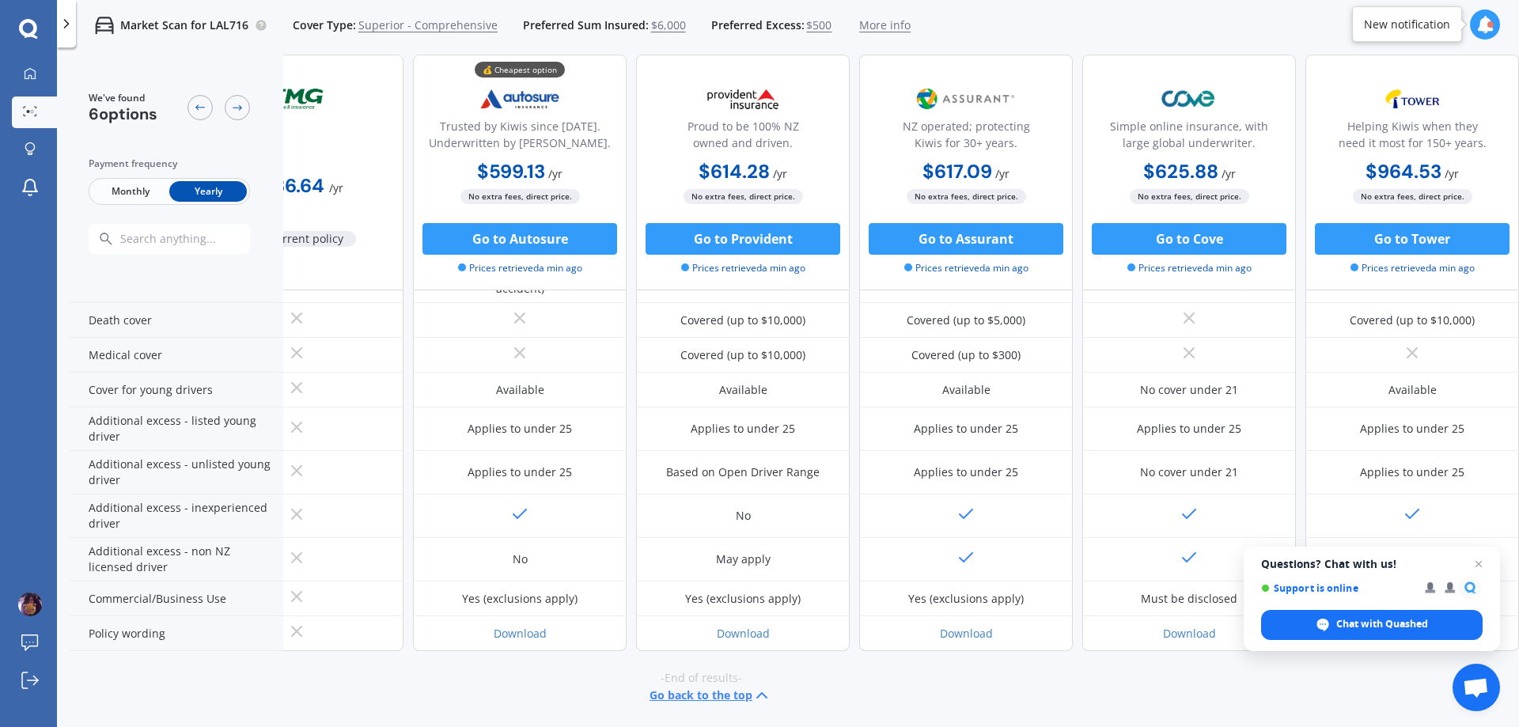
drag, startPoint x: 808, startPoint y: 724, endPoint x: 987, endPoint y: 710, distance: 180.2
click at [987, 710] on div "We've found 6 options Payment frequency Monthly Yearly $836.64 / yr My current …" at bounding box center [794, 416] width 1449 height 723
click at [1476, 22] on icon at bounding box center [1484, 24] width 17 height 17
click at [1313, 110] on div "LAL716" at bounding box center [1329, 110] width 32 height 11
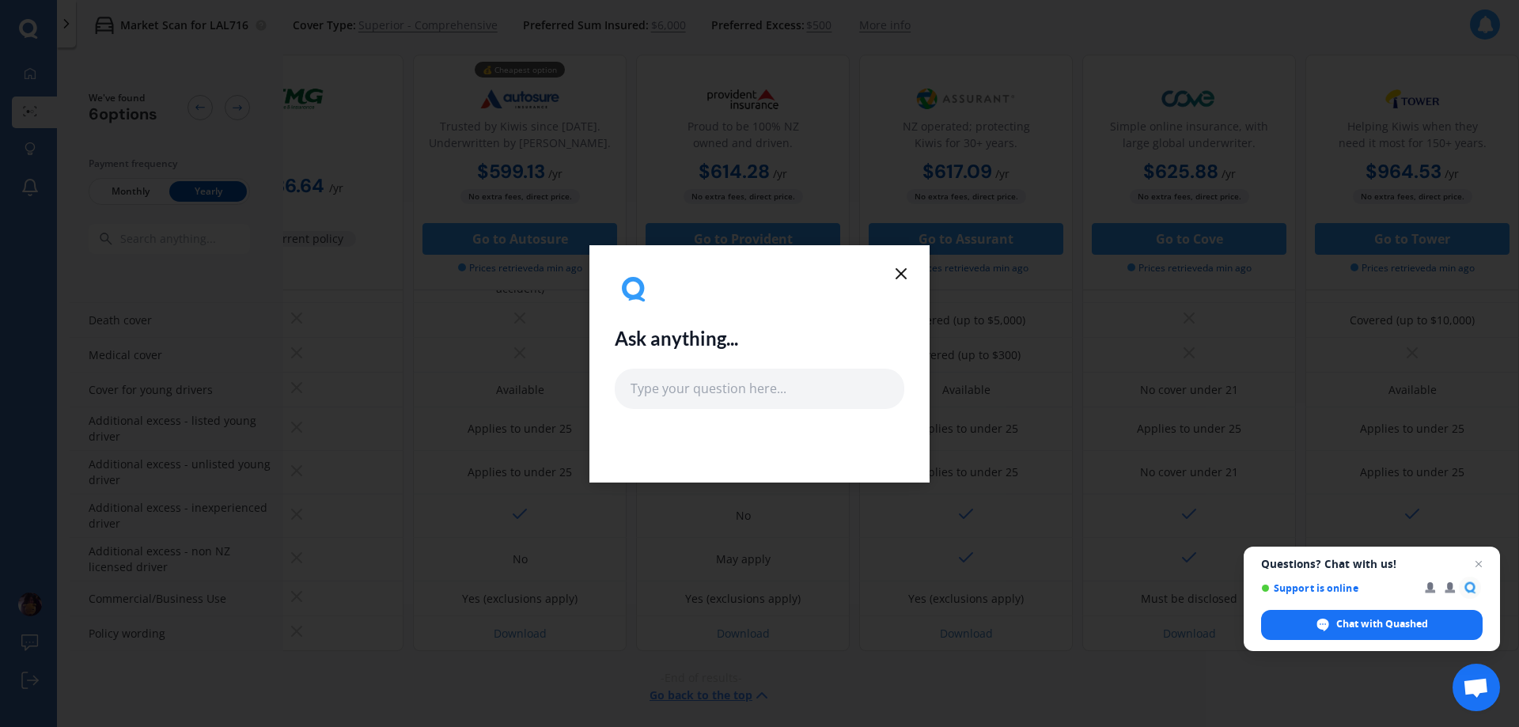
click at [902, 277] on icon at bounding box center [901, 273] width 19 height 19
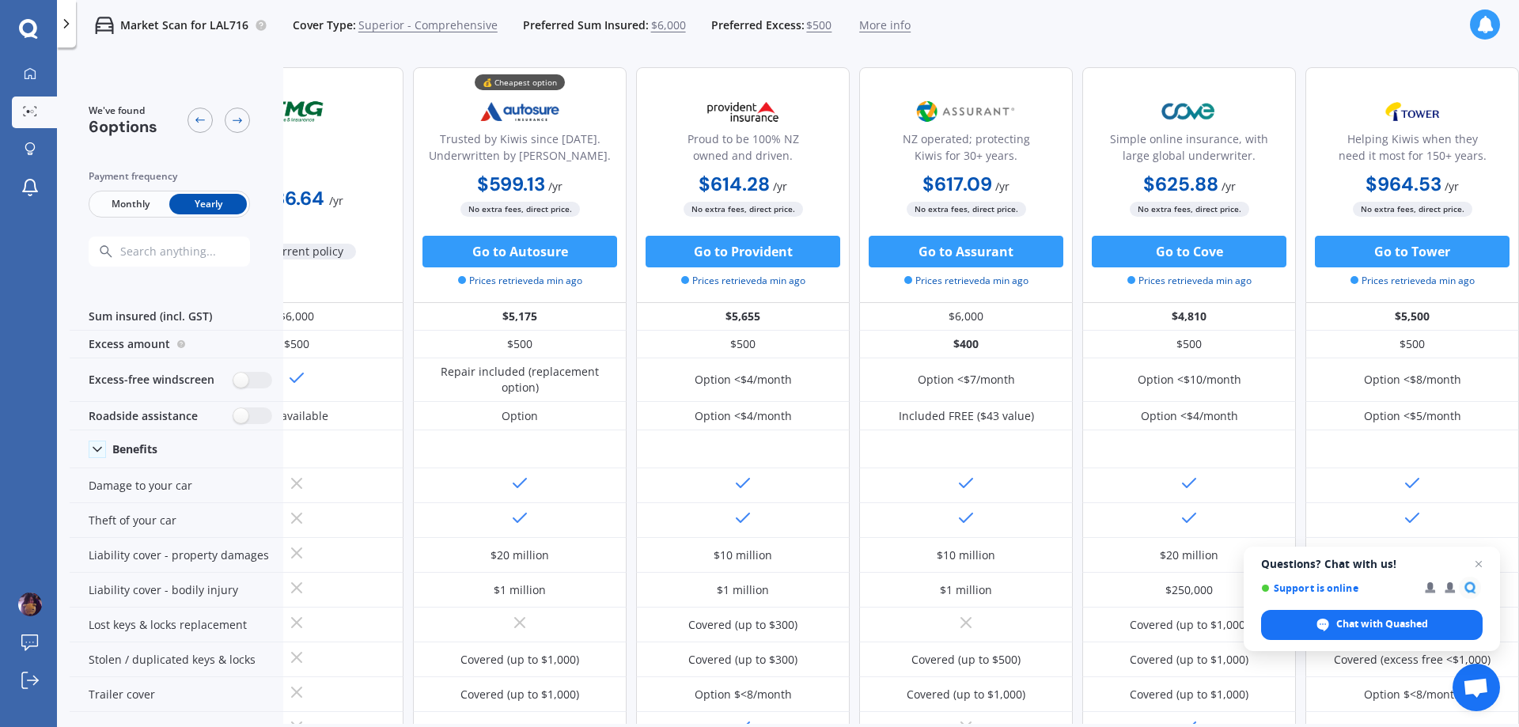
scroll to position [0, 0]
